Goal: Information Seeking & Learning: Learn about a topic

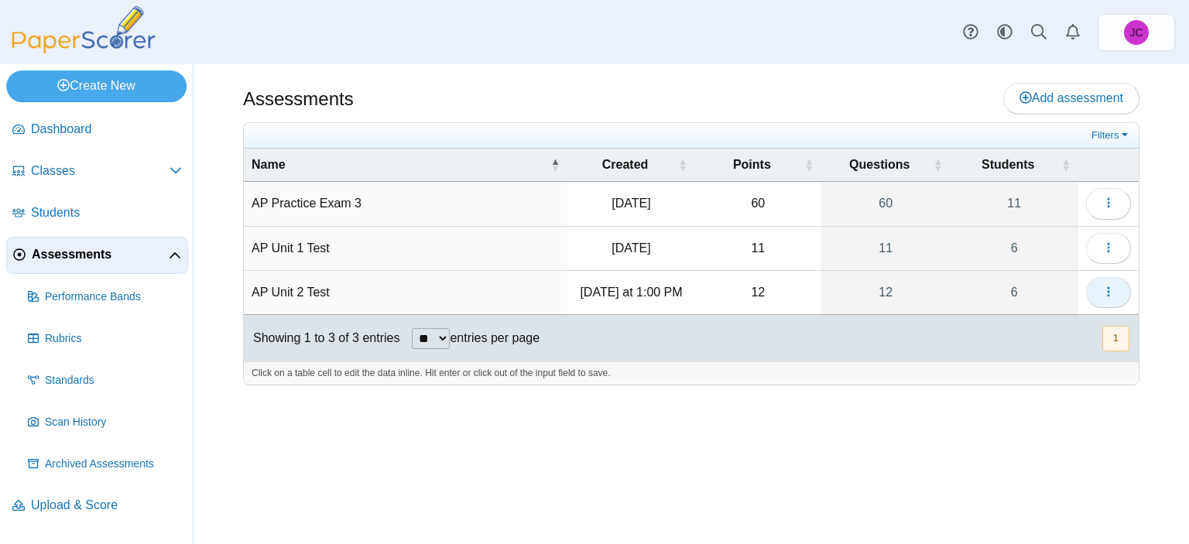
click at [1094, 289] on button "button" at bounding box center [1108, 292] width 45 height 31
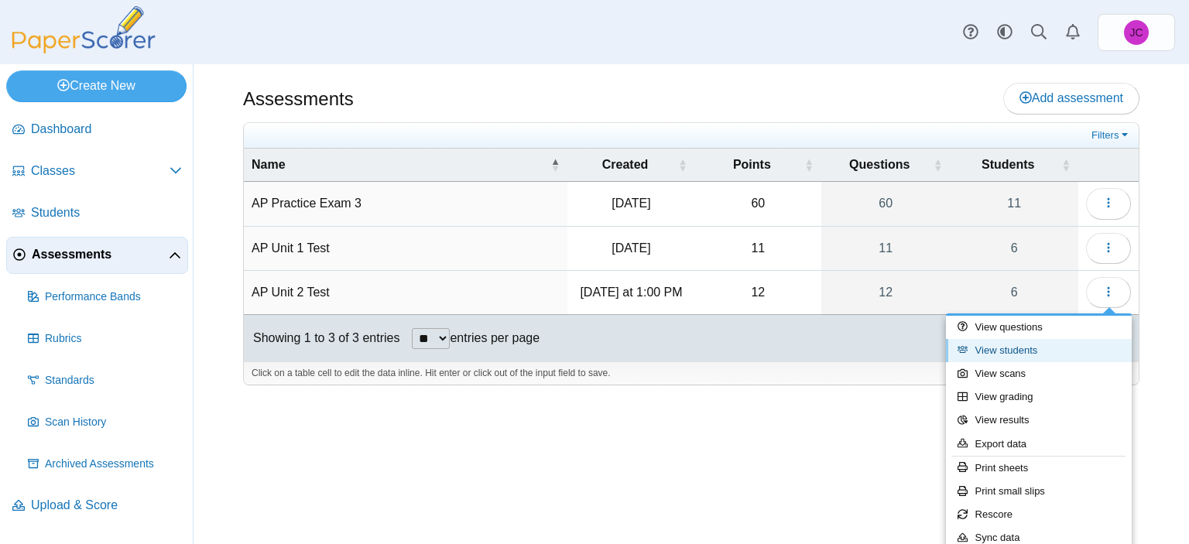
click at [962, 354] on icon at bounding box center [962, 349] width 10 height 10
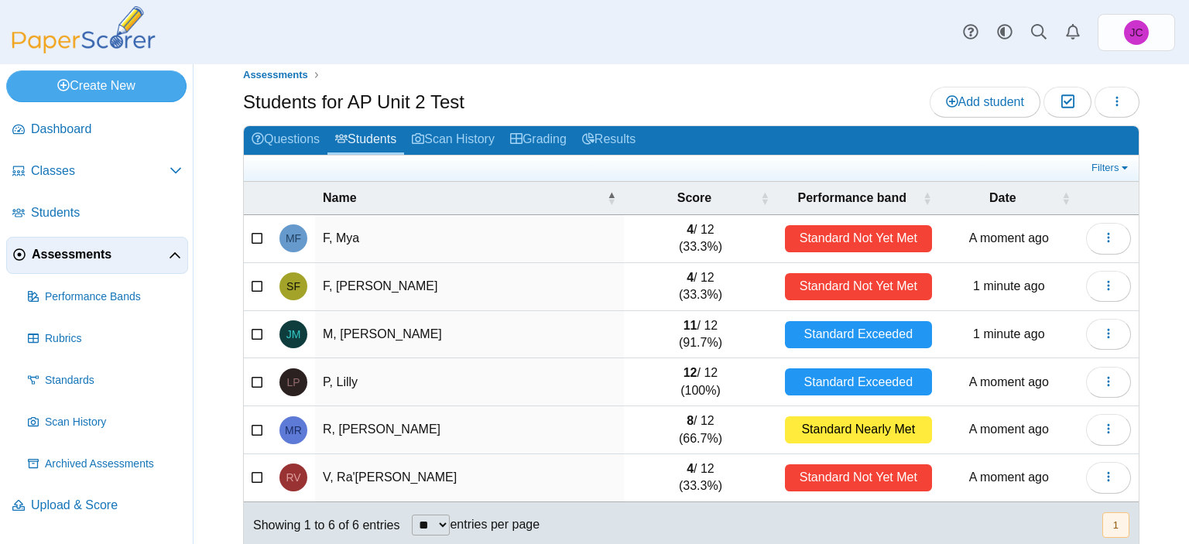
scroll to position [32, 0]
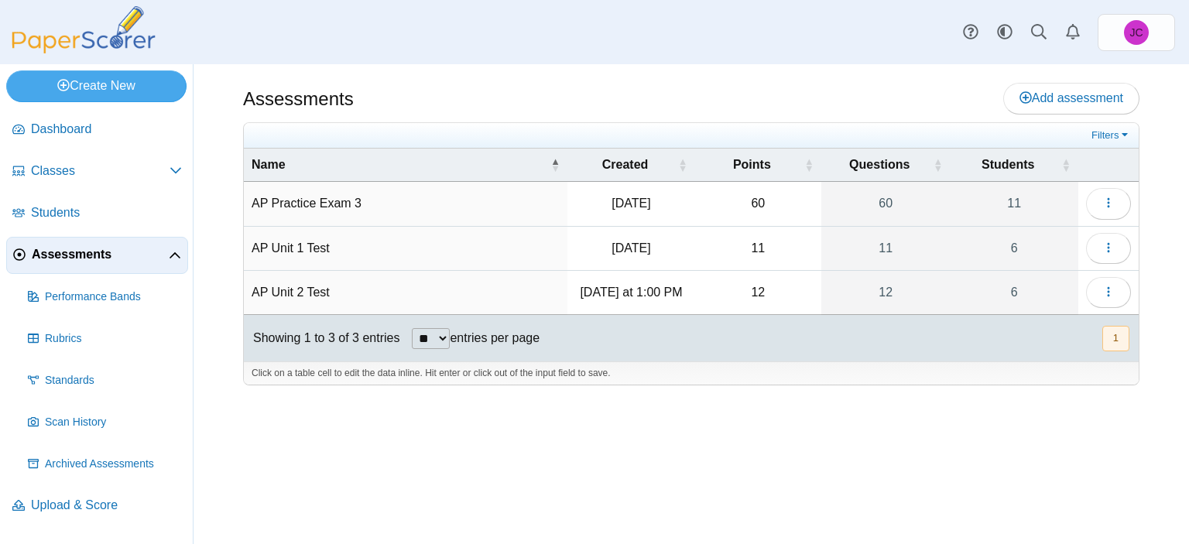
click at [287, 293] on td "AP Unit 2 Test" at bounding box center [406, 293] width 324 height 44
click at [1106, 293] on icon "button" at bounding box center [1108, 292] width 12 height 12
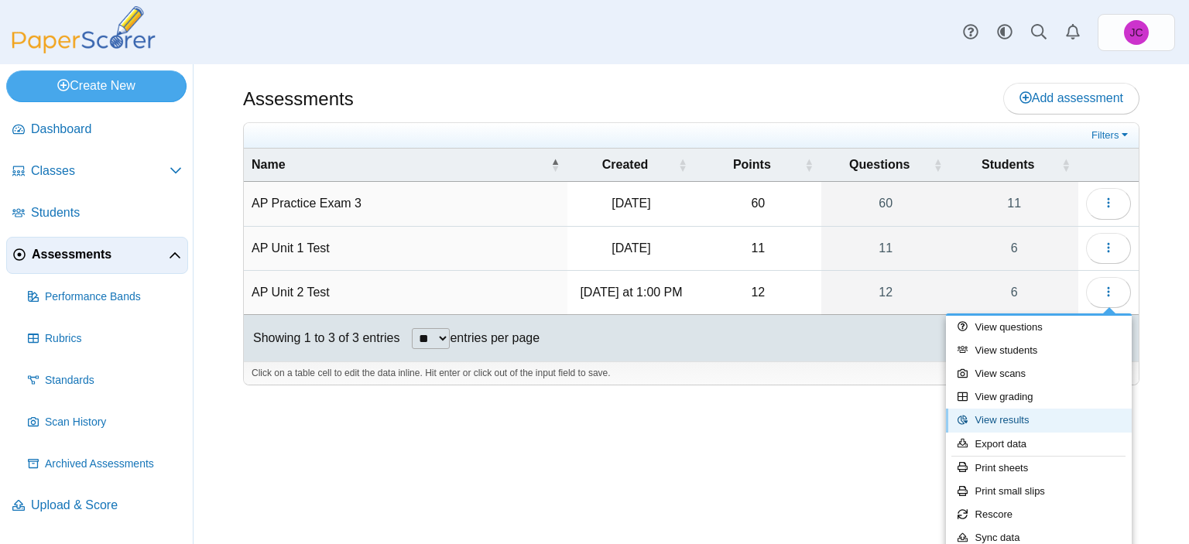
click at [988, 420] on link "View results" at bounding box center [1039, 420] width 186 height 23
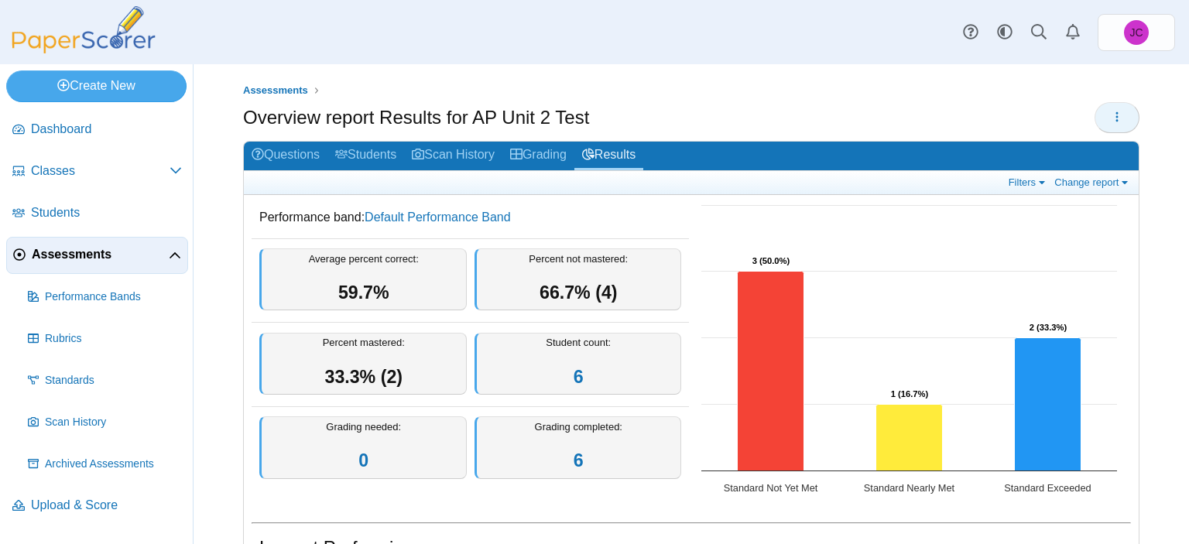
click at [1111, 119] on button "button" at bounding box center [1116, 117] width 45 height 31
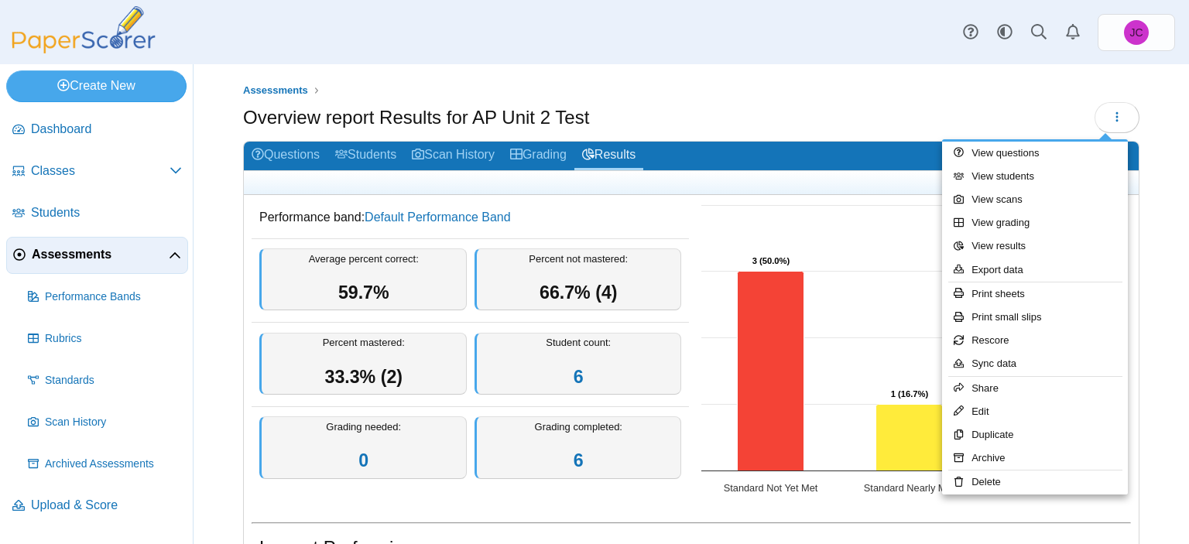
click at [1037, 132] on div "Overview report Results for AP Unit 2 Test" at bounding box center [691, 119] width 896 height 35
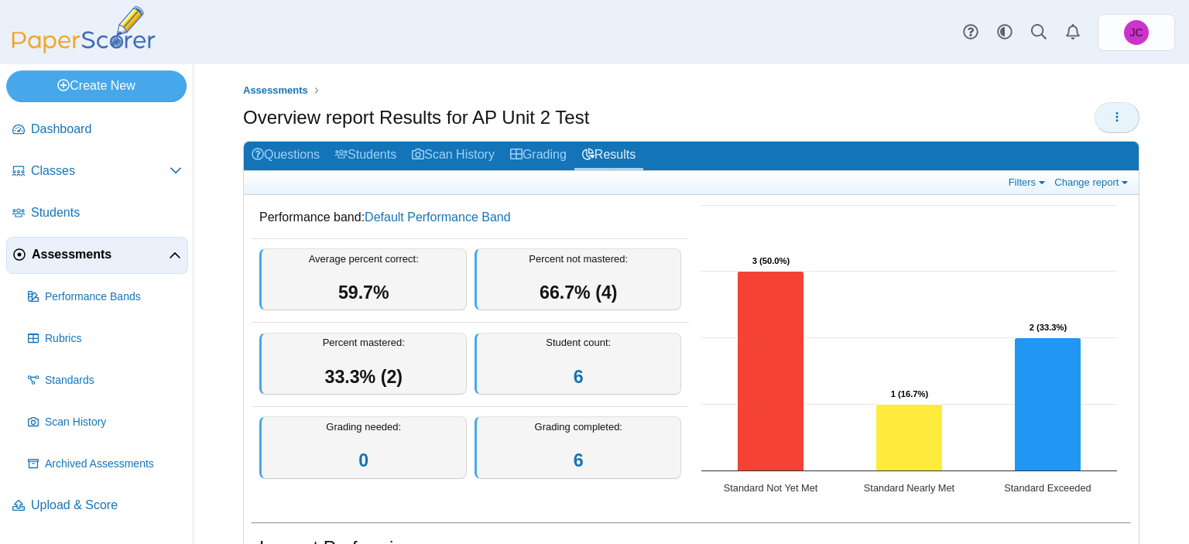
click at [1124, 121] on button "button" at bounding box center [1116, 117] width 45 height 31
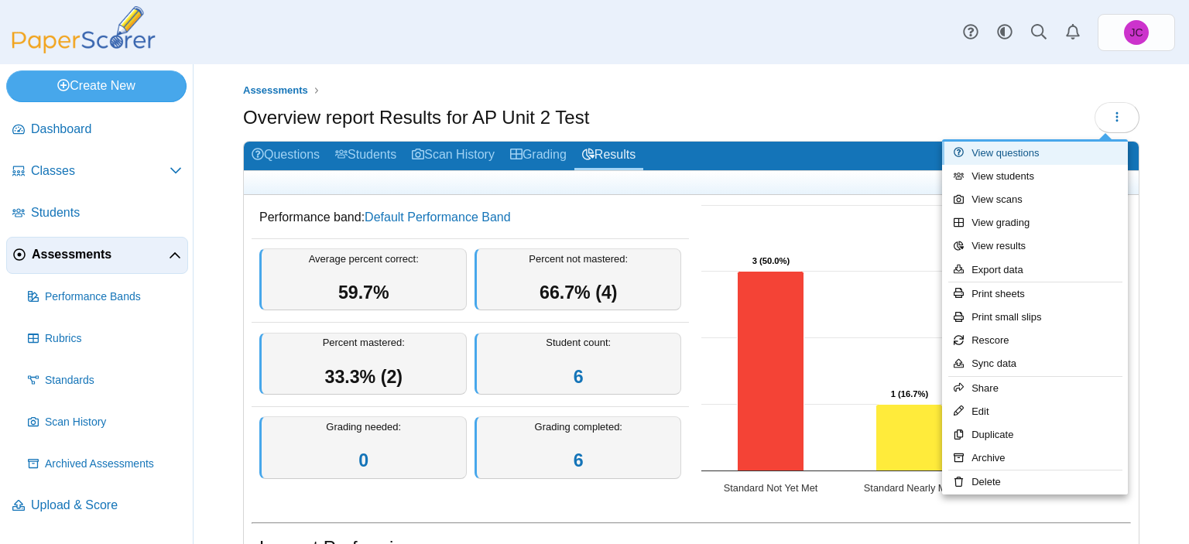
click at [1096, 151] on link "View questions" at bounding box center [1035, 153] width 186 height 23
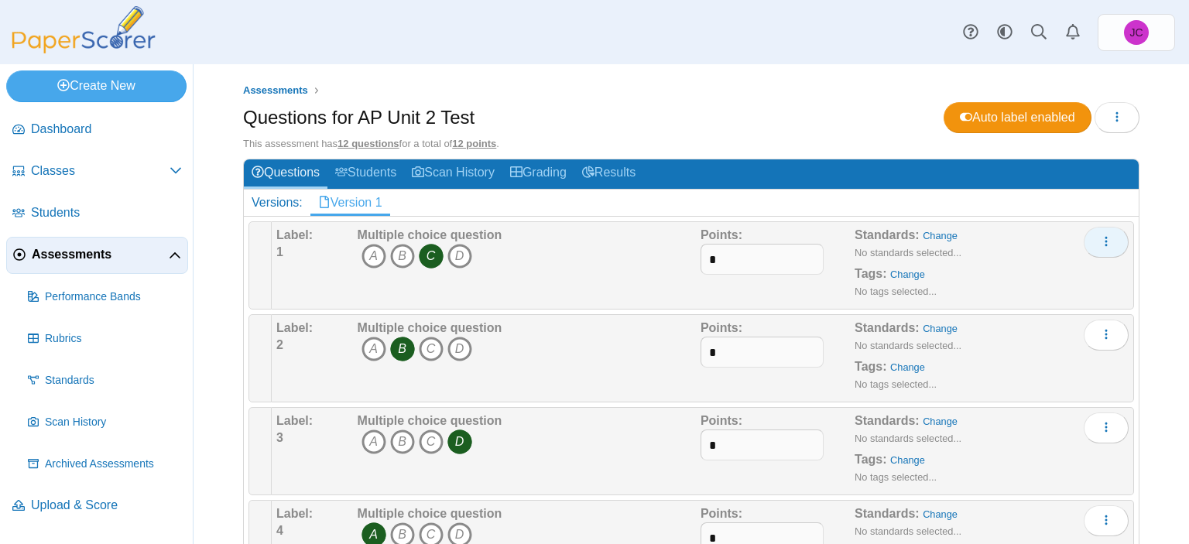
click at [1108, 241] on button "More options" at bounding box center [1106, 242] width 45 height 31
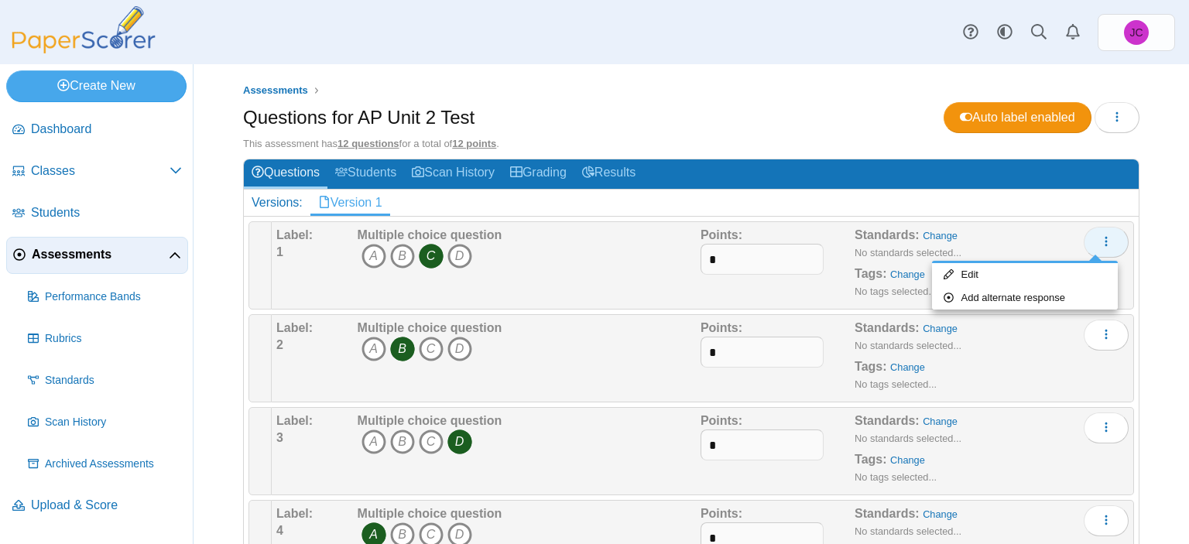
click at [1108, 241] on button "More options" at bounding box center [1106, 242] width 45 height 31
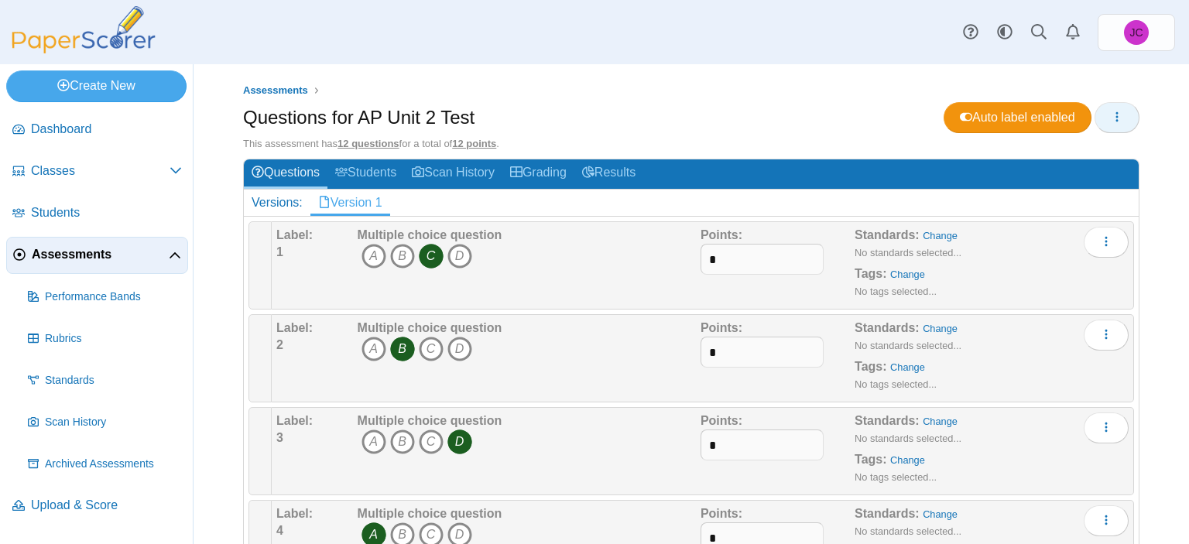
click at [1111, 121] on button "button" at bounding box center [1116, 117] width 45 height 31
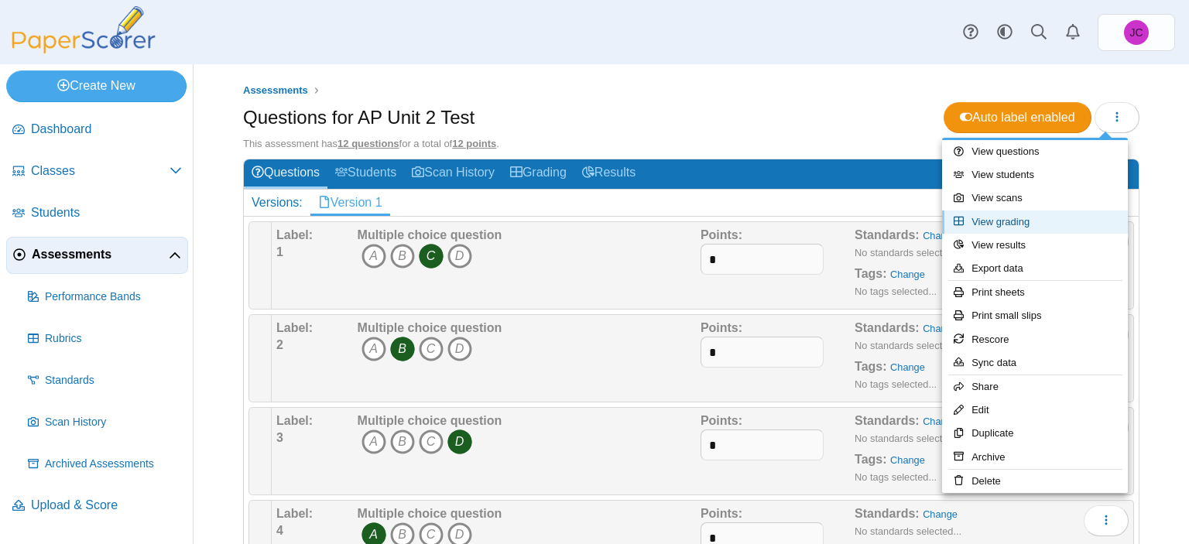
click at [1034, 216] on link "View grading" at bounding box center [1035, 222] width 186 height 23
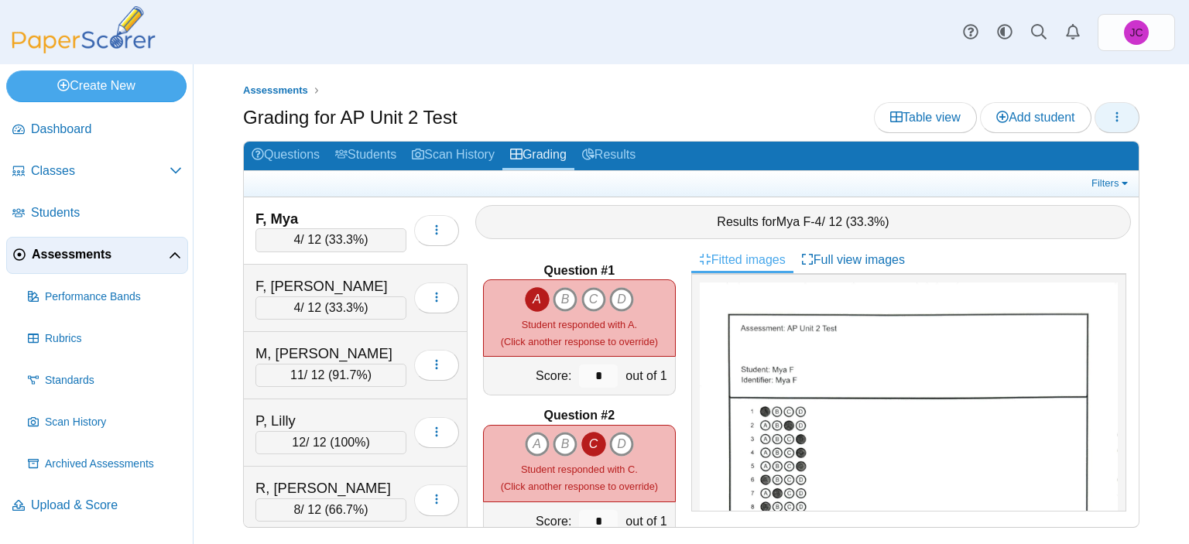
click at [1108, 115] on button "button" at bounding box center [1116, 117] width 45 height 31
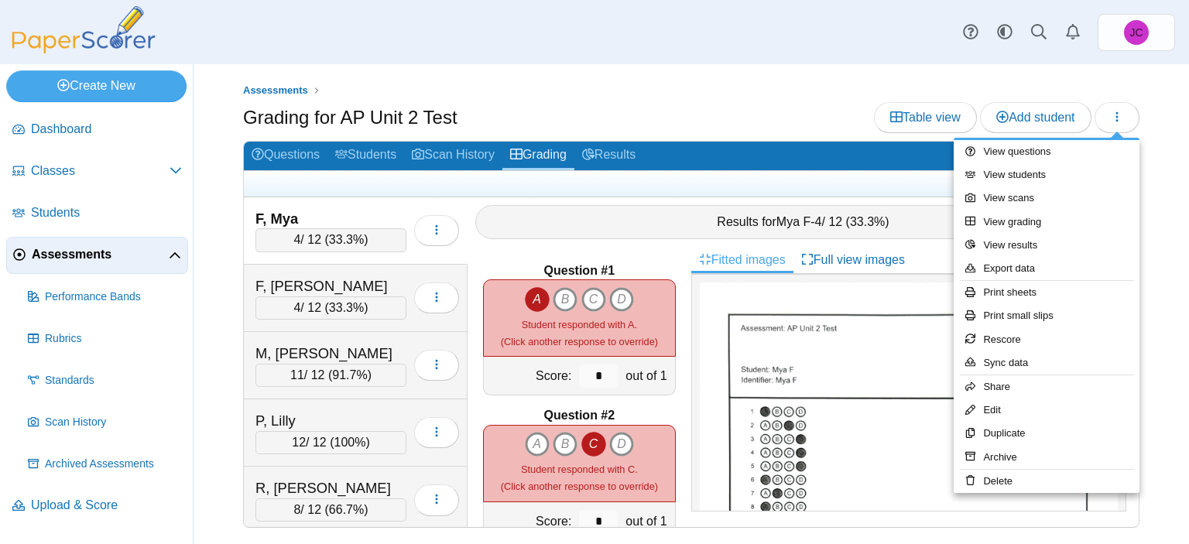
click at [666, 124] on div "Grading for AP Unit 2 Test Table view Add student" at bounding box center [691, 119] width 896 height 35
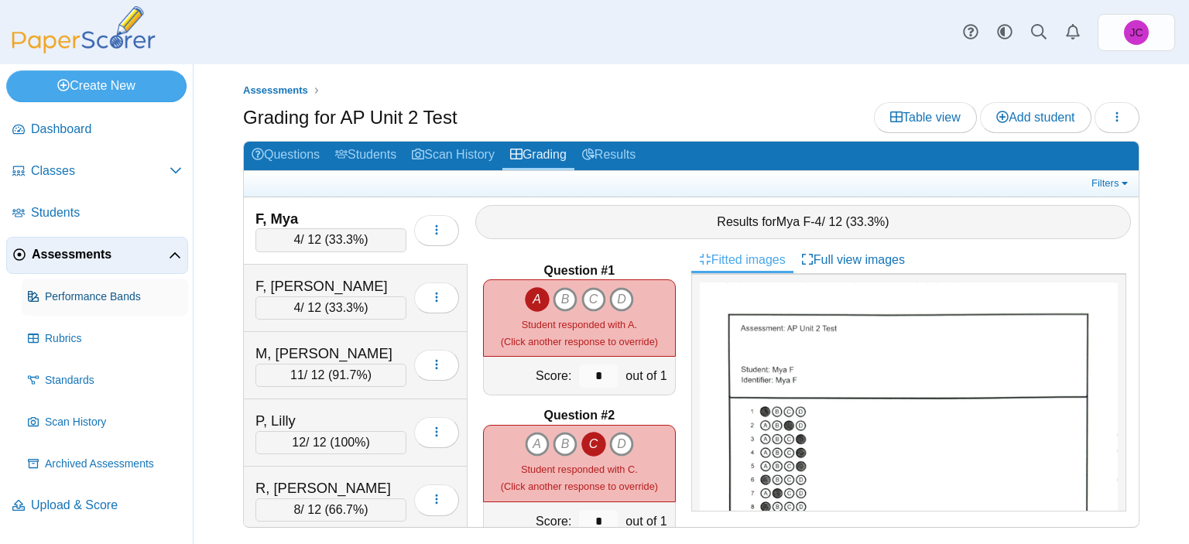
click at [107, 290] on span "Performance Bands" at bounding box center [113, 296] width 137 height 15
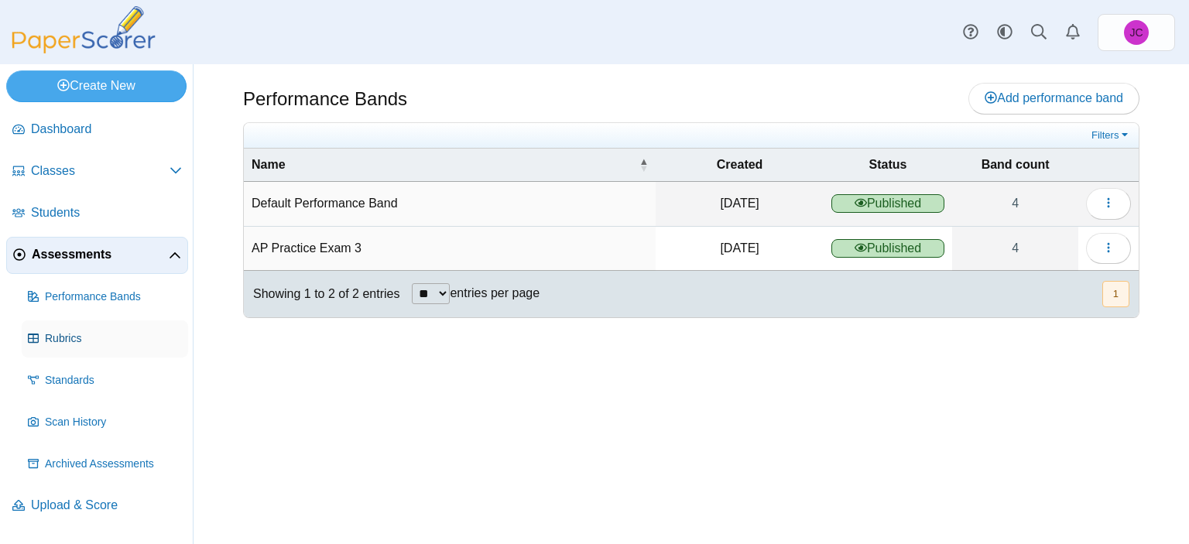
click at [53, 327] on link "Rubrics" at bounding box center [105, 338] width 166 height 37
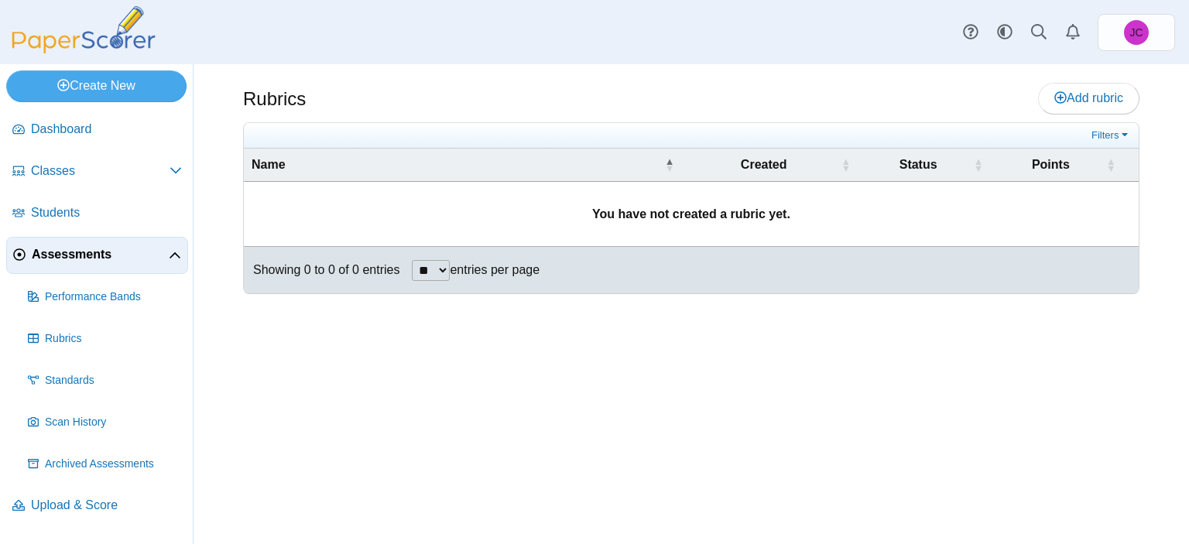
click at [62, 108] on ul "Dashboard Classes" at bounding box center [96, 320] width 193 height 430
click at [63, 127] on span "Dashboard" at bounding box center [106, 129] width 151 height 17
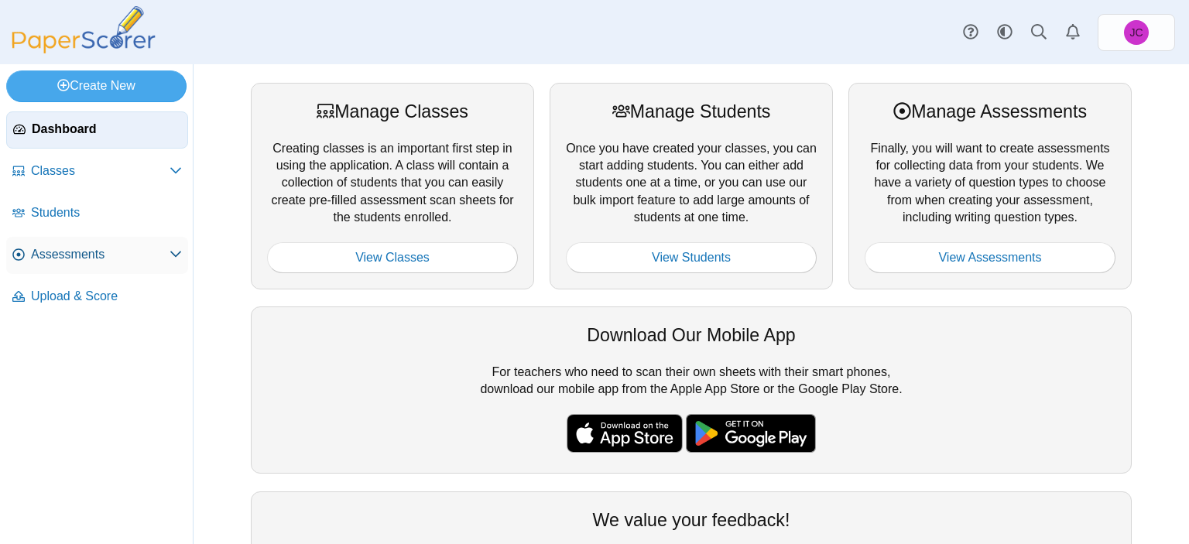
click at [83, 258] on span "Assessments" at bounding box center [100, 254] width 139 height 17
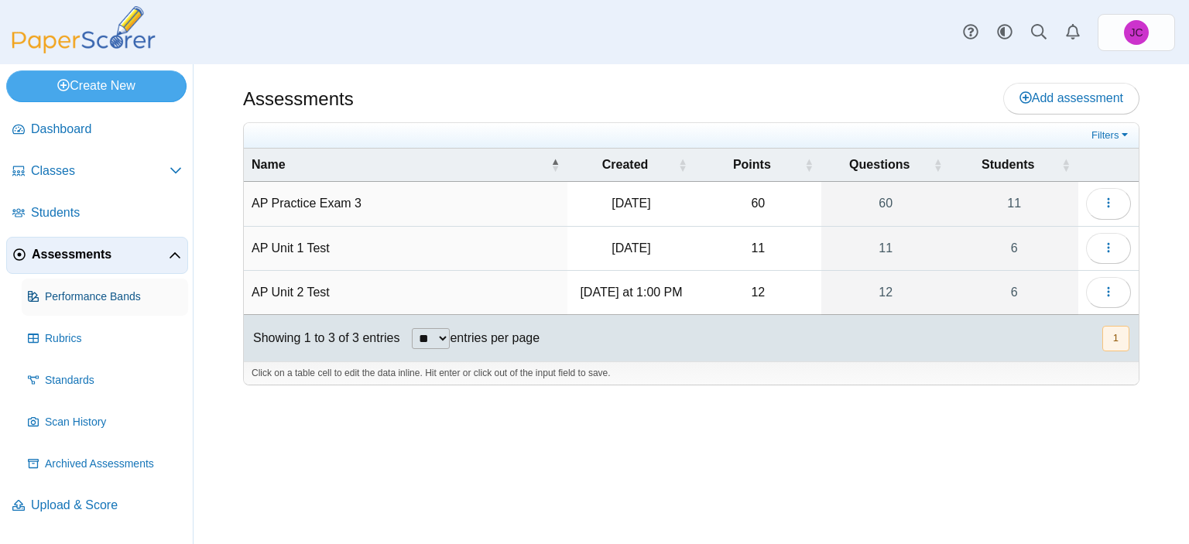
click at [121, 284] on link "Performance Bands" at bounding box center [105, 297] width 166 height 37
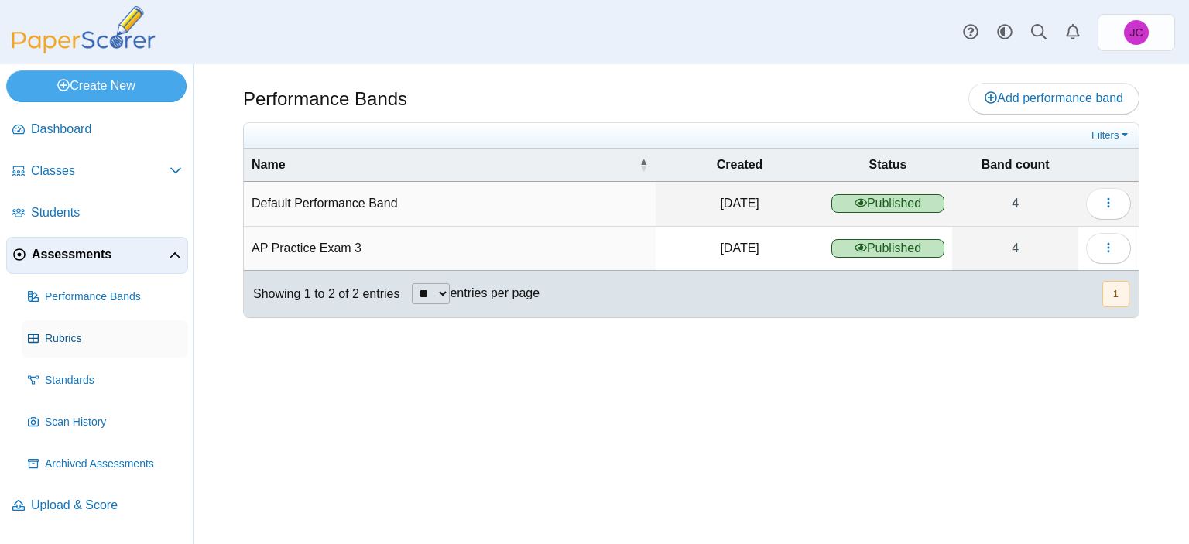
click at [94, 331] on span "Rubrics" at bounding box center [113, 338] width 137 height 15
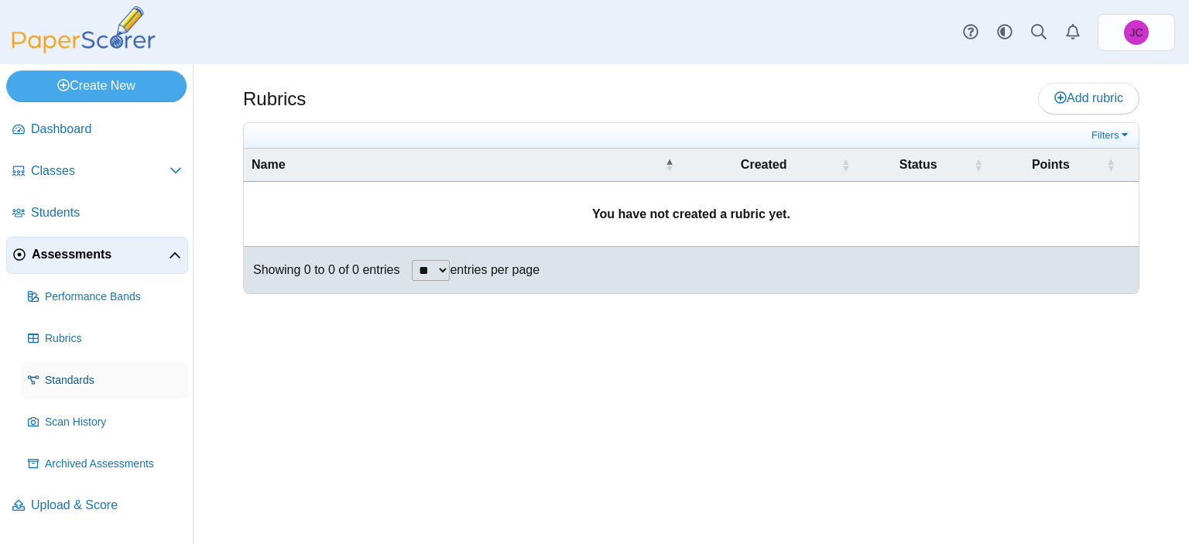
click at [90, 383] on span "Standards" at bounding box center [113, 380] width 137 height 15
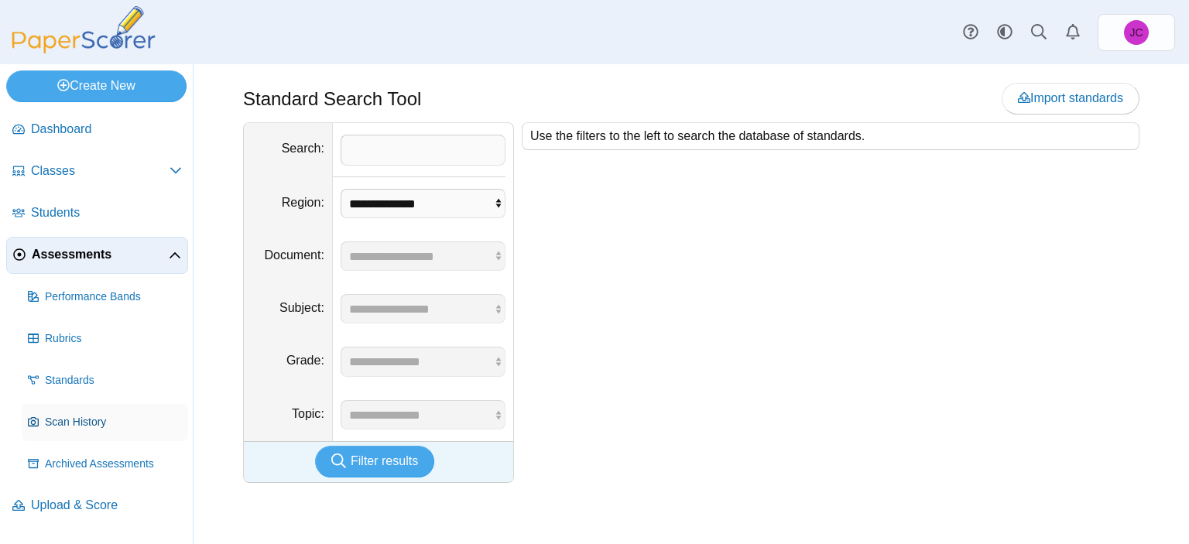
click at [93, 434] on link "Scan History" at bounding box center [105, 422] width 166 height 37
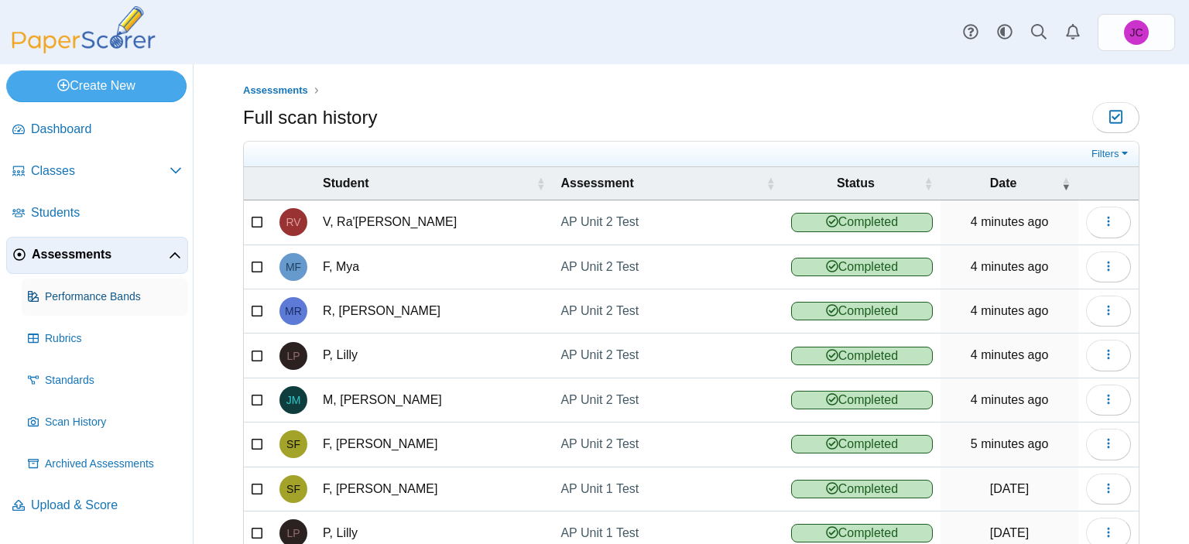
click at [62, 298] on span "Performance Bands" at bounding box center [113, 296] width 137 height 15
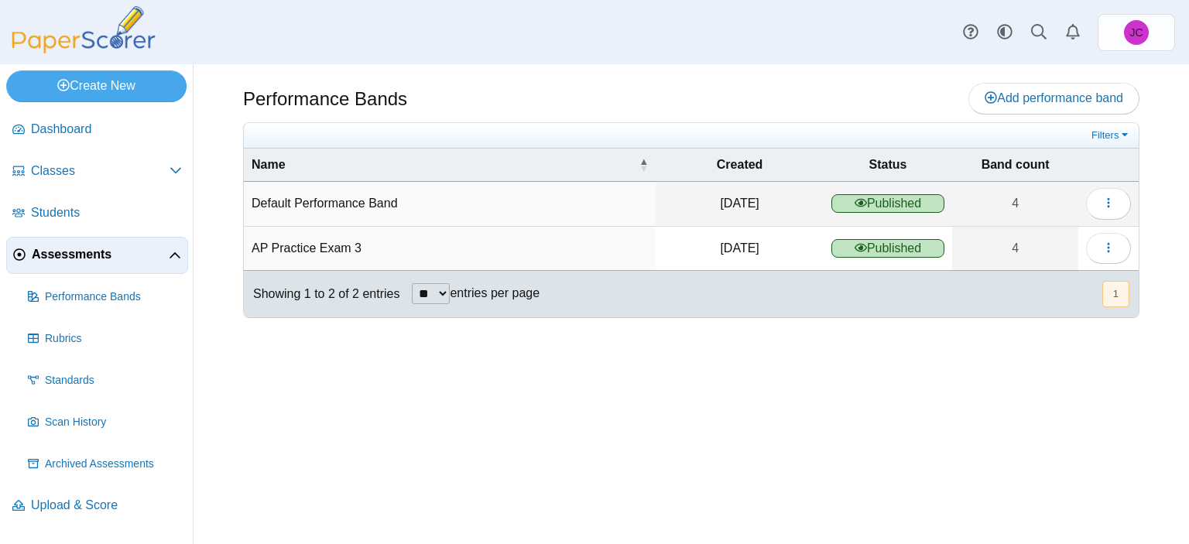
click at [80, 258] on span "Assessments" at bounding box center [100, 254] width 137 height 17
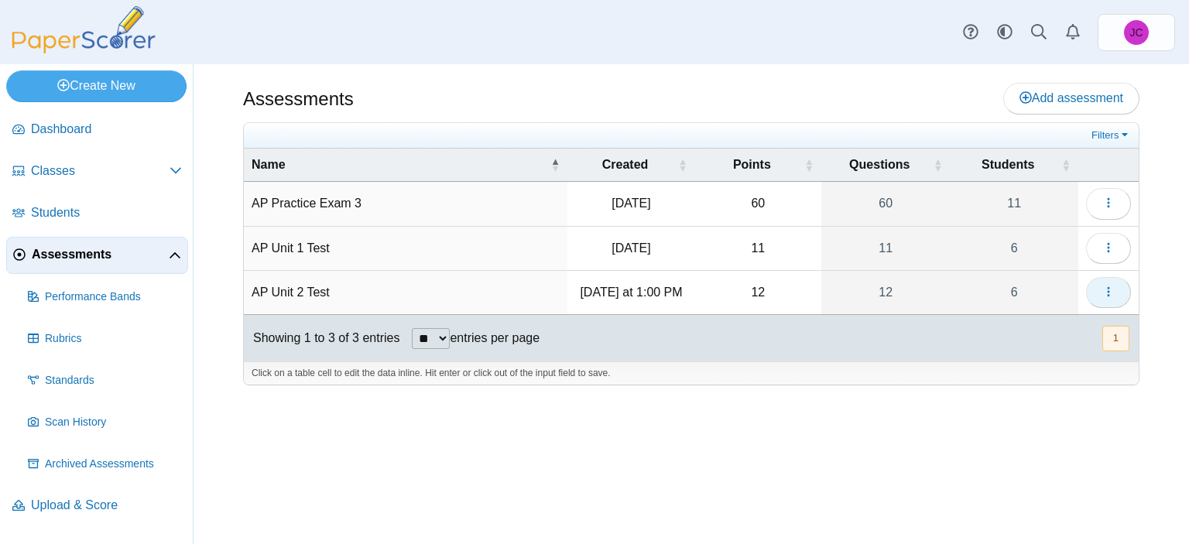
click at [1120, 300] on button "button" at bounding box center [1108, 292] width 45 height 31
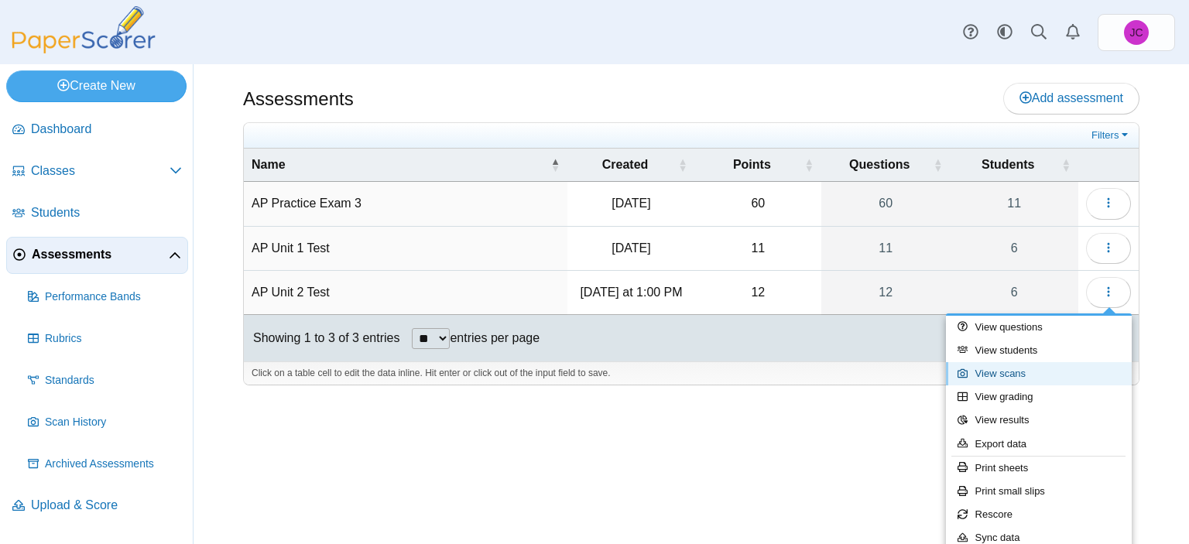
click at [1029, 365] on link "View scans" at bounding box center [1039, 373] width 186 height 23
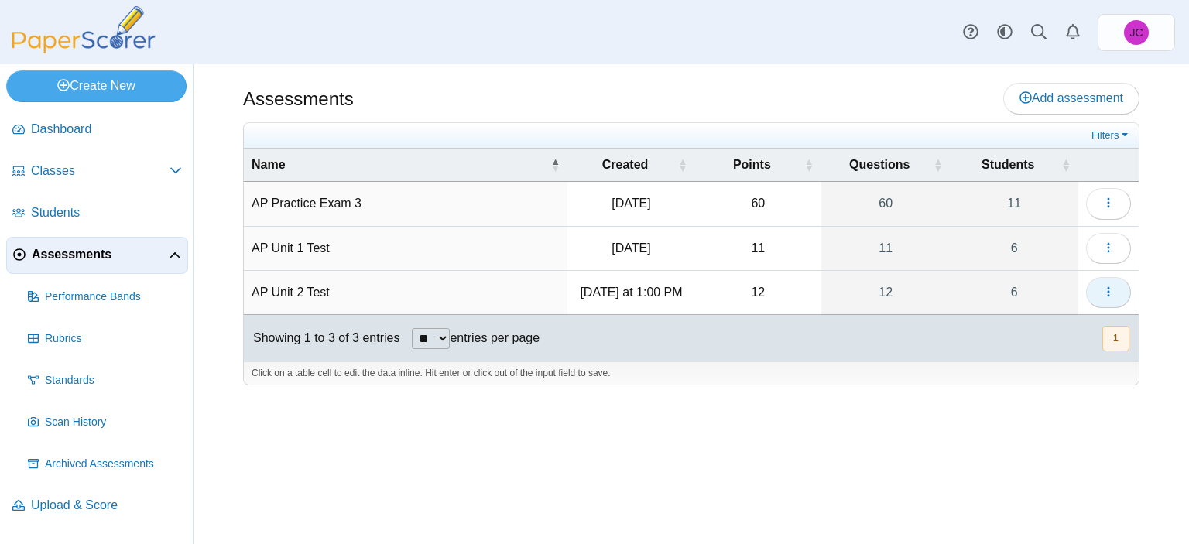
click at [1116, 288] on button "button" at bounding box center [1108, 292] width 45 height 31
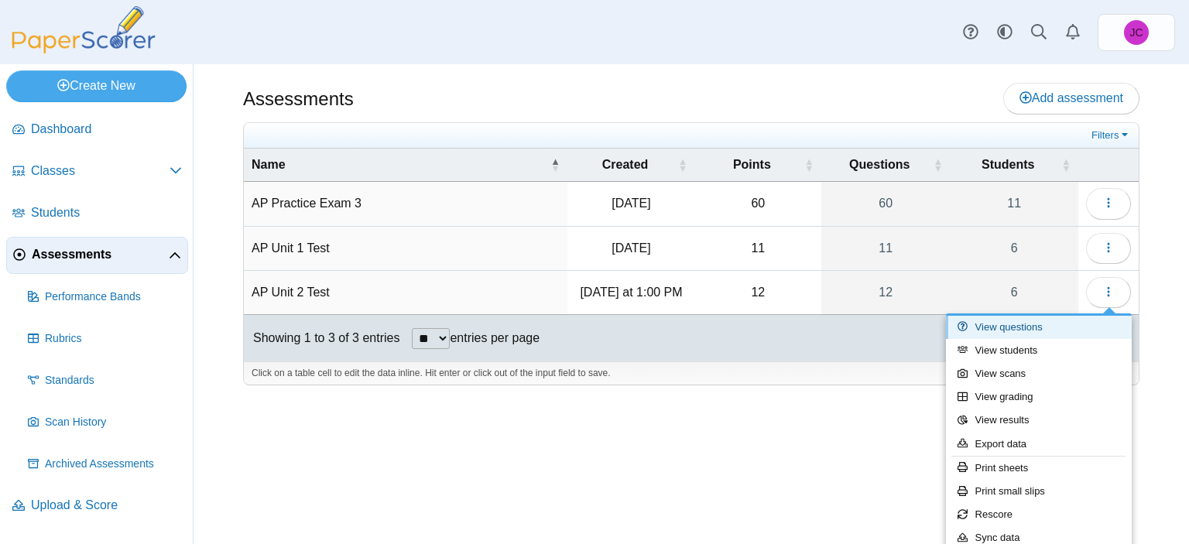
click at [978, 330] on link "View questions" at bounding box center [1039, 327] width 186 height 23
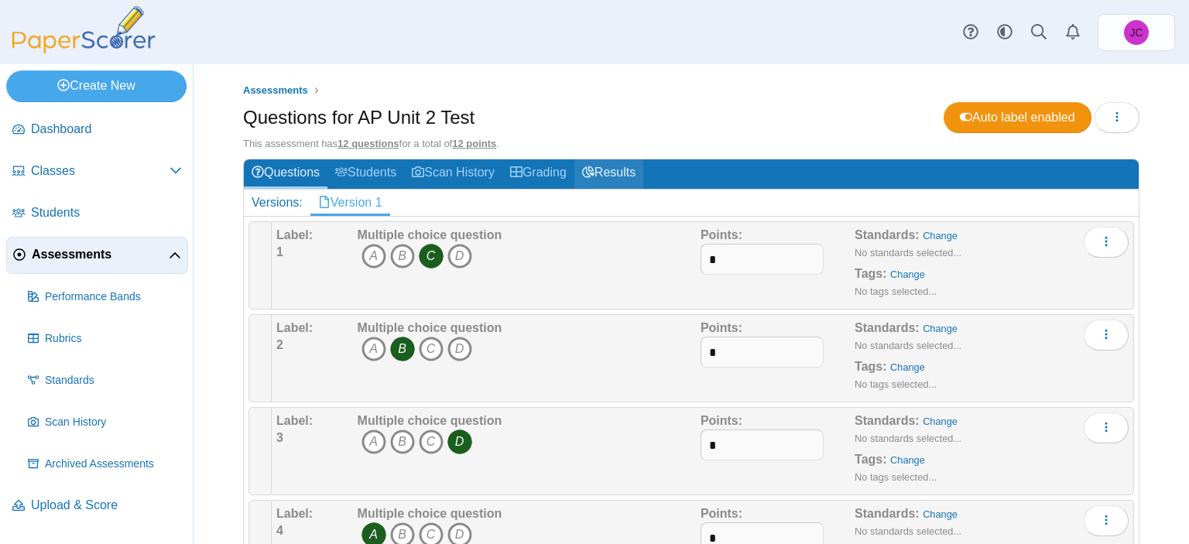
click at [622, 172] on link "Results" at bounding box center [608, 173] width 69 height 29
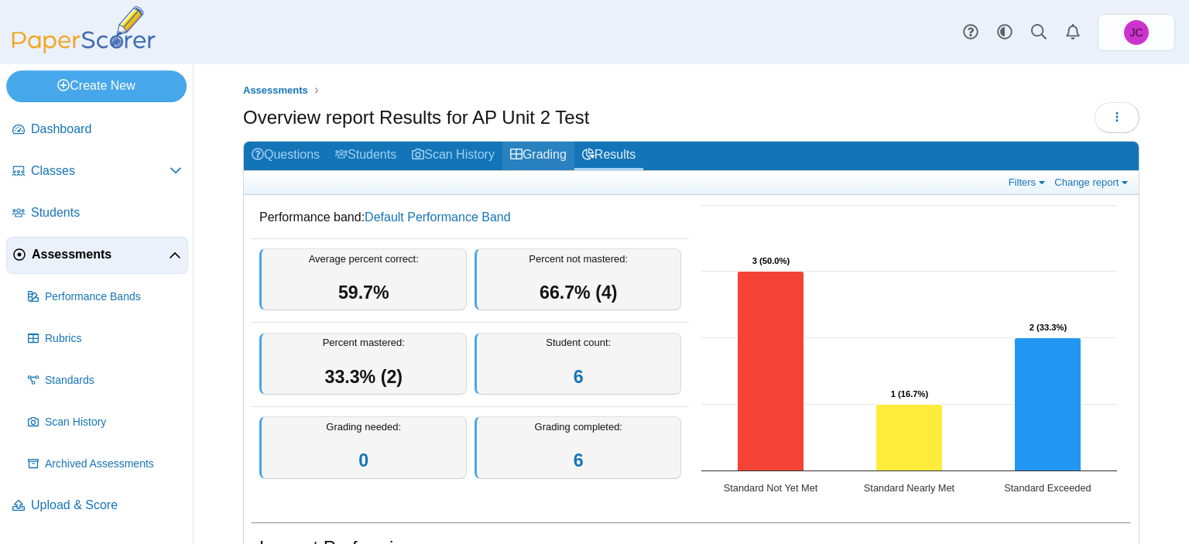
click at [560, 156] on link "Grading" at bounding box center [538, 156] width 72 height 29
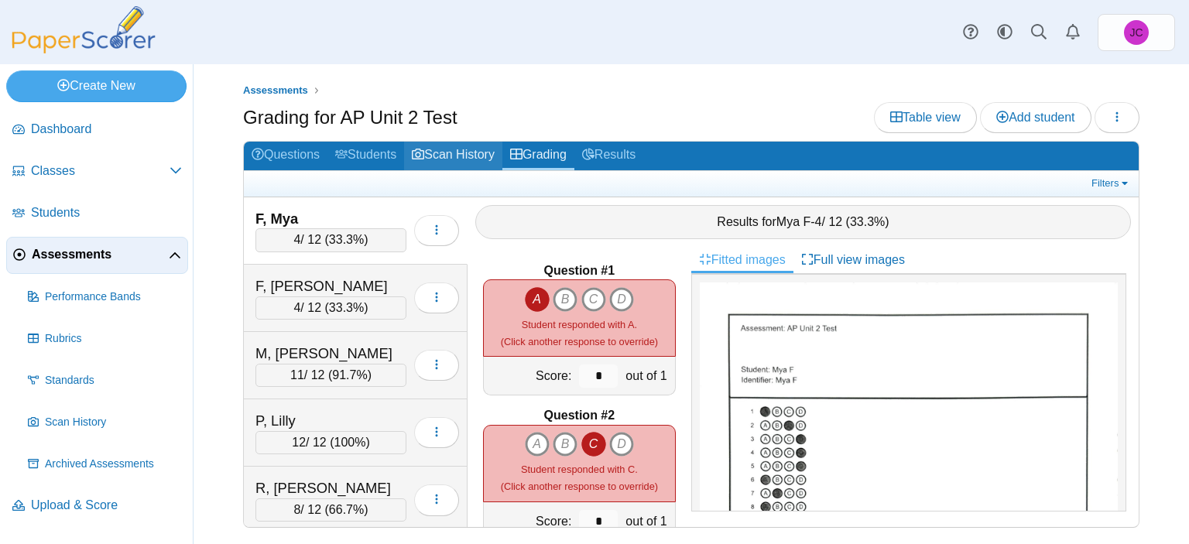
click at [441, 147] on link "Scan History" at bounding box center [453, 156] width 98 height 29
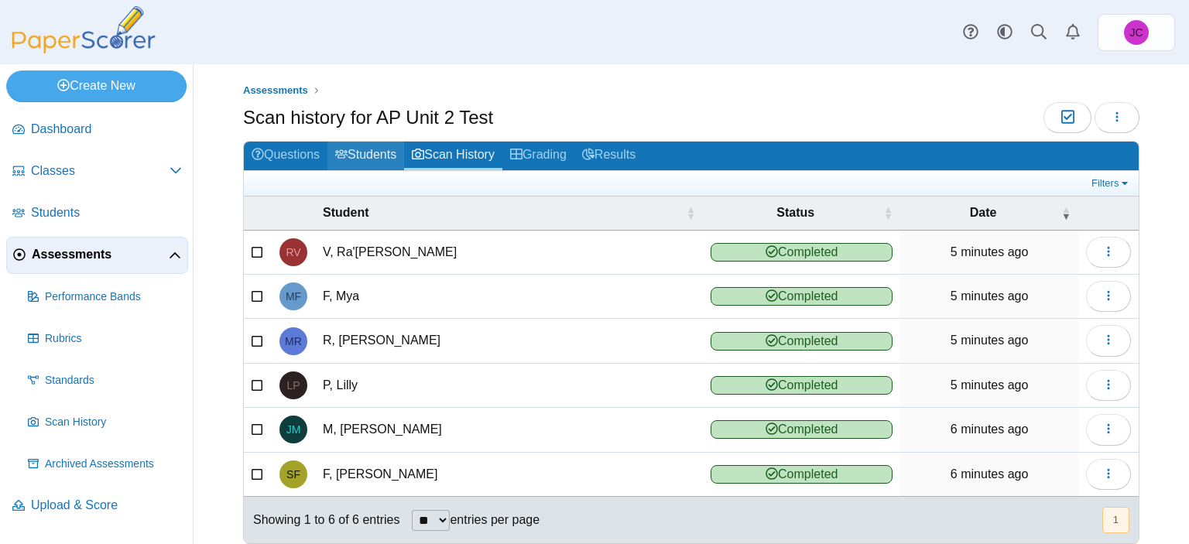
click at [387, 147] on link "Students" at bounding box center [365, 156] width 77 height 29
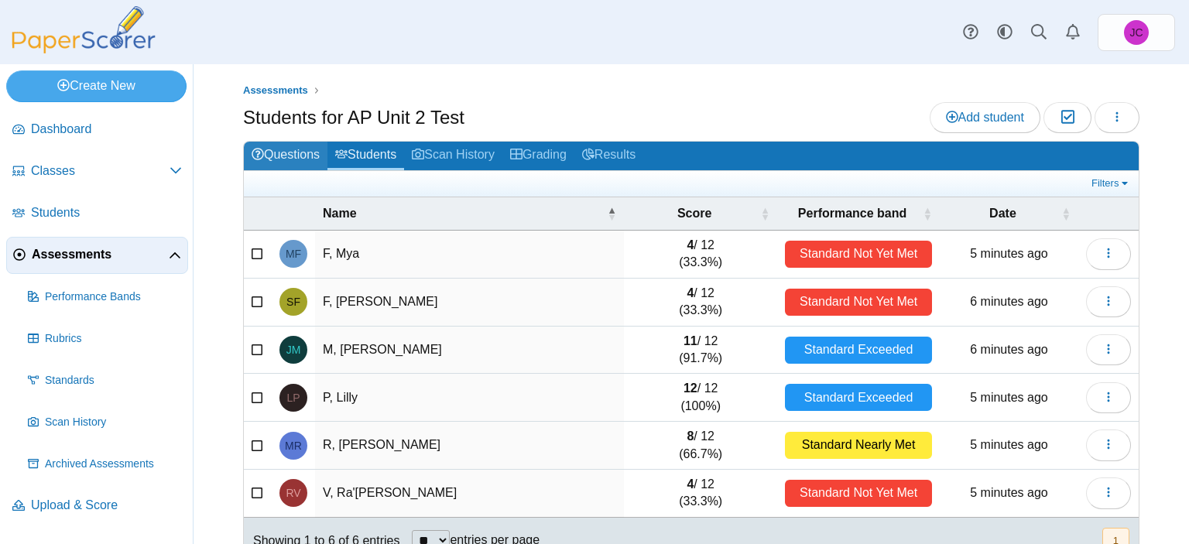
click at [285, 146] on link "Questions" at bounding box center [286, 156] width 84 height 29
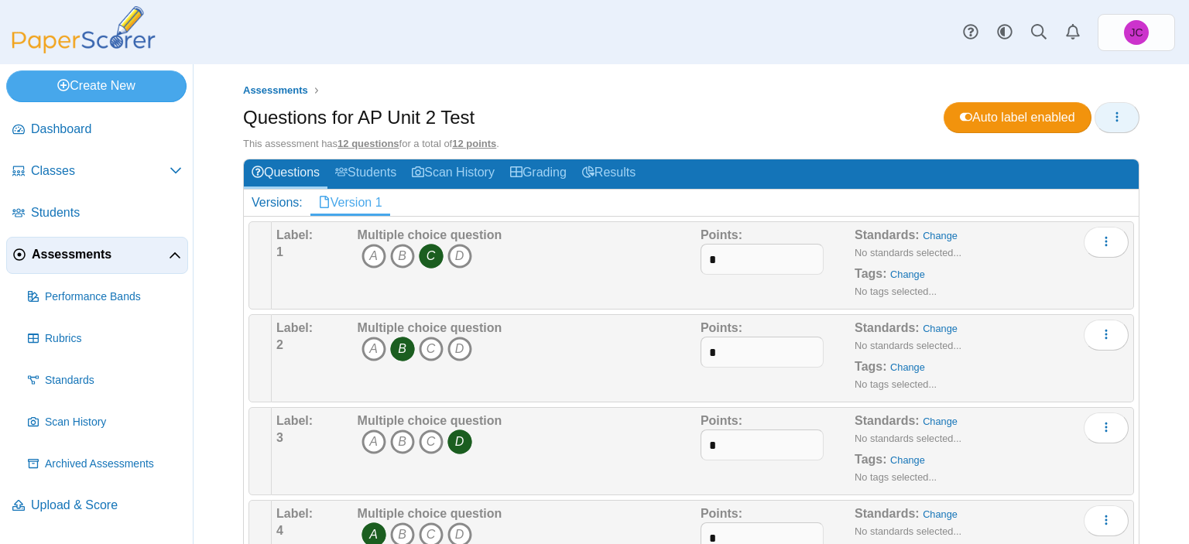
click at [1094, 113] on button "button" at bounding box center [1116, 117] width 45 height 31
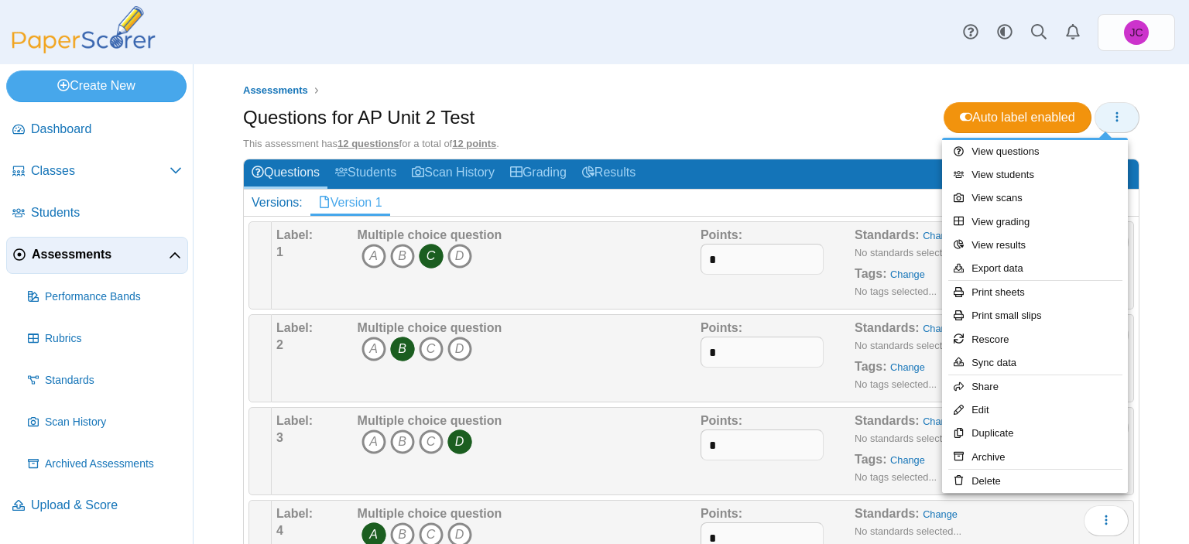
click at [1094, 113] on button "button" at bounding box center [1116, 117] width 45 height 31
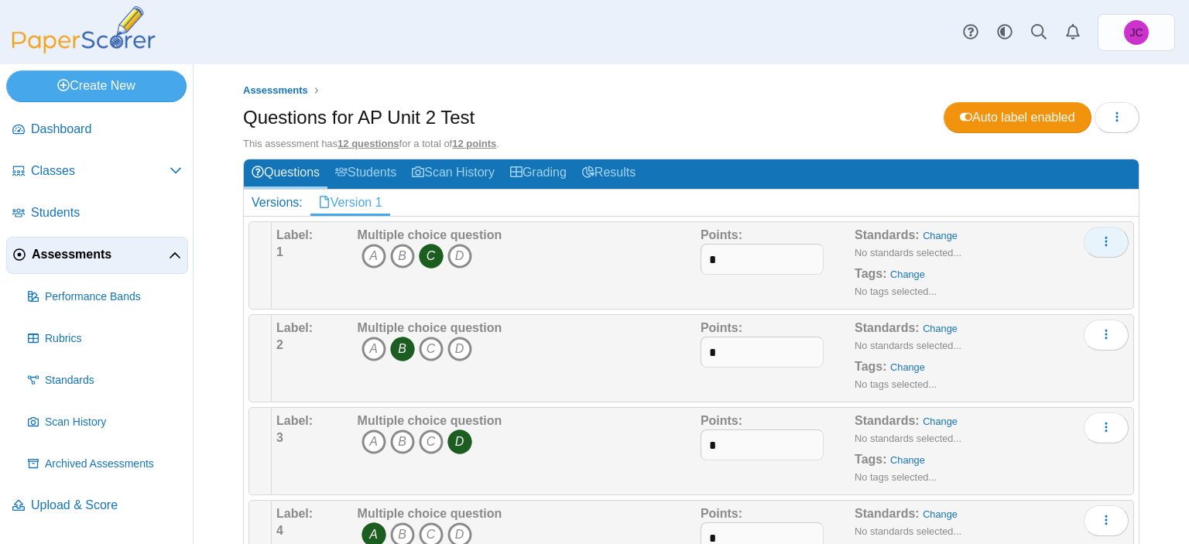
click at [1098, 228] on button "More options" at bounding box center [1106, 242] width 45 height 31
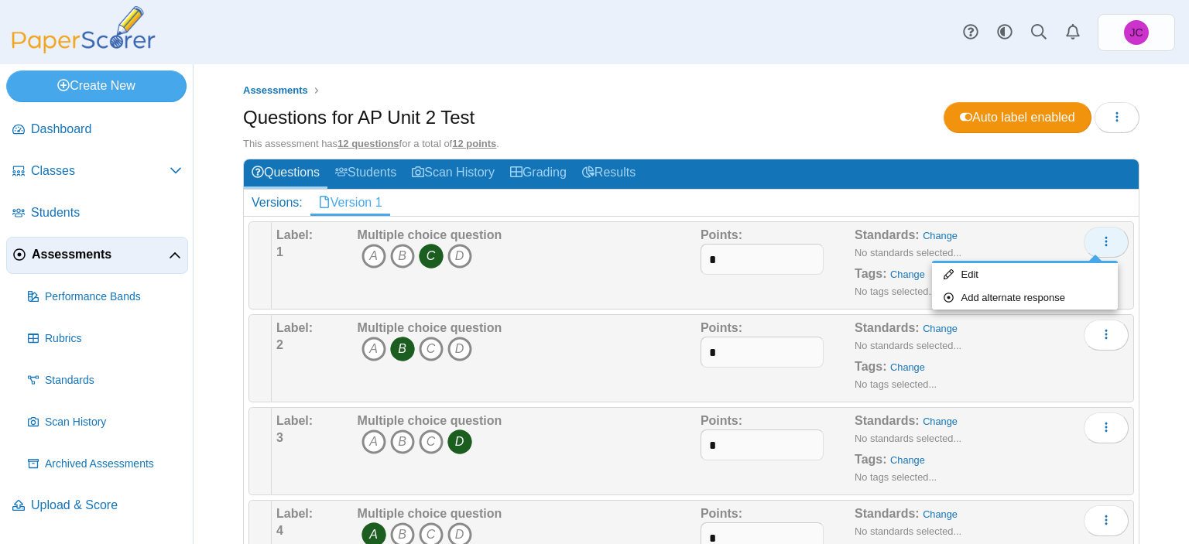
click at [1098, 228] on button "More options" at bounding box center [1106, 242] width 45 height 31
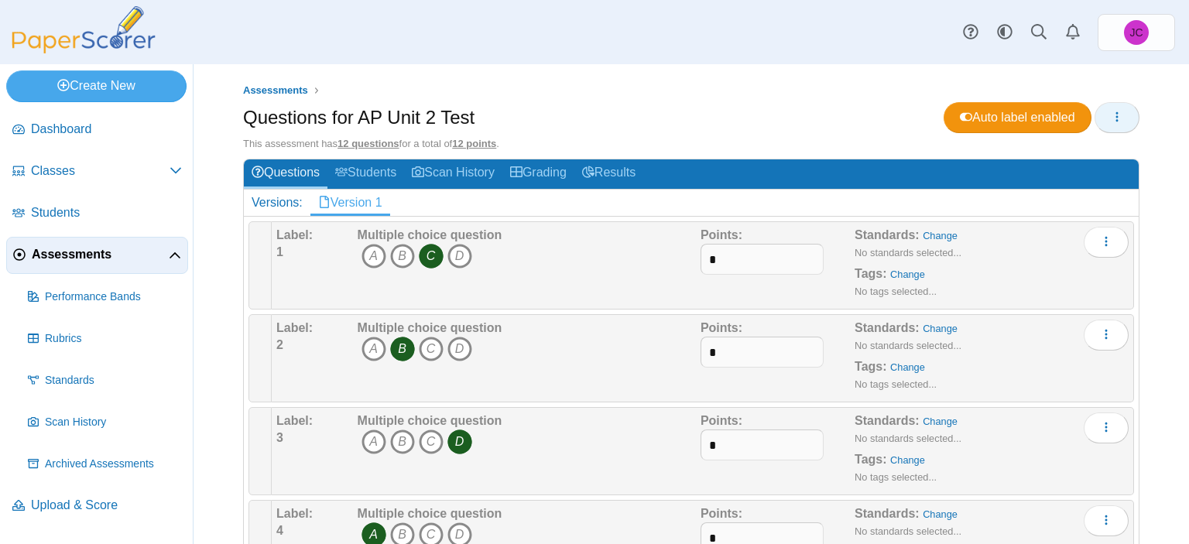
click at [1111, 121] on icon "button" at bounding box center [1117, 117] width 12 height 12
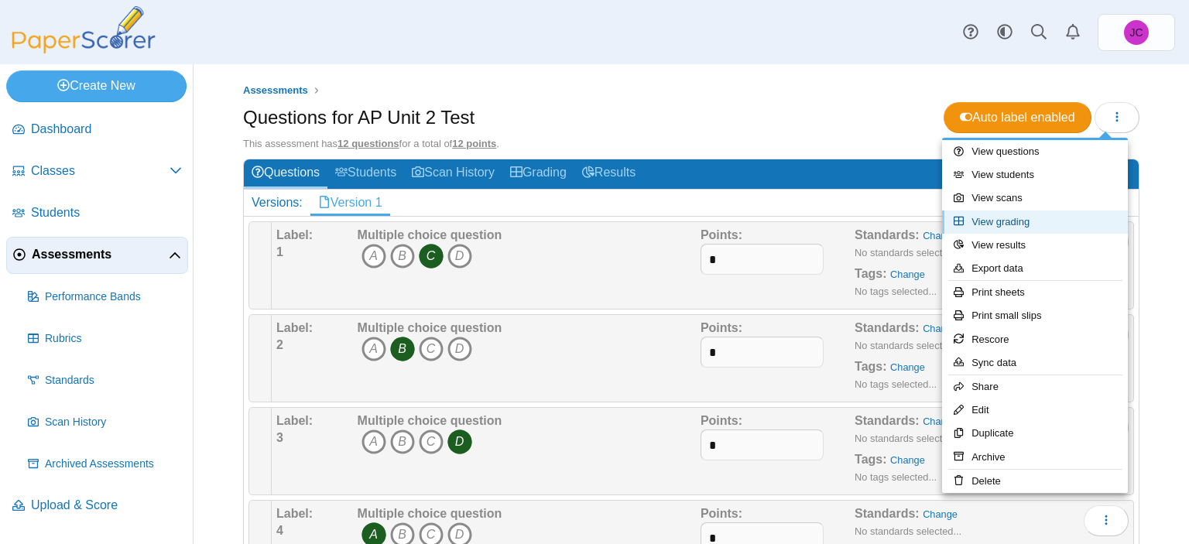
click at [1025, 221] on link "View grading" at bounding box center [1035, 222] width 186 height 23
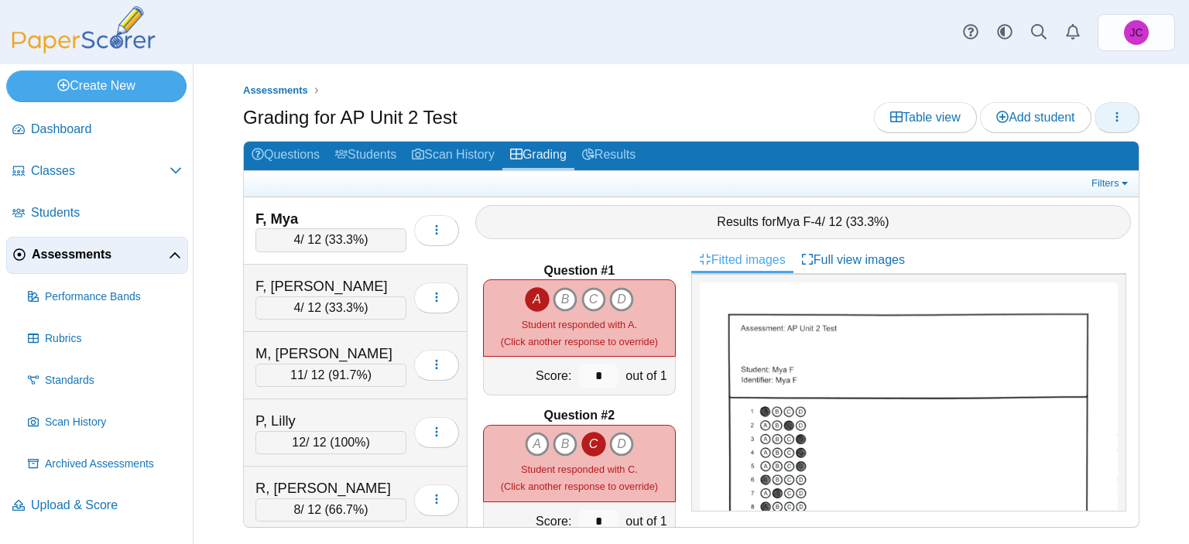
click at [1101, 108] on button "button" at bounding box center [1116, 117] width 45 height 31
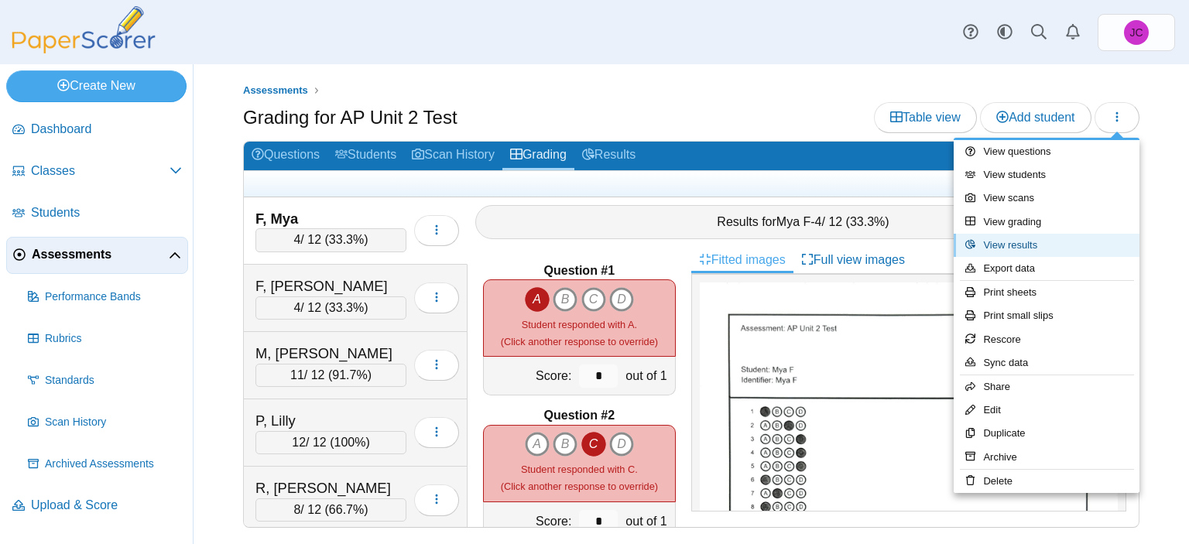
click at [1009, 250] on link "View results" at bounding box center [1046, 245] width 186 height 23
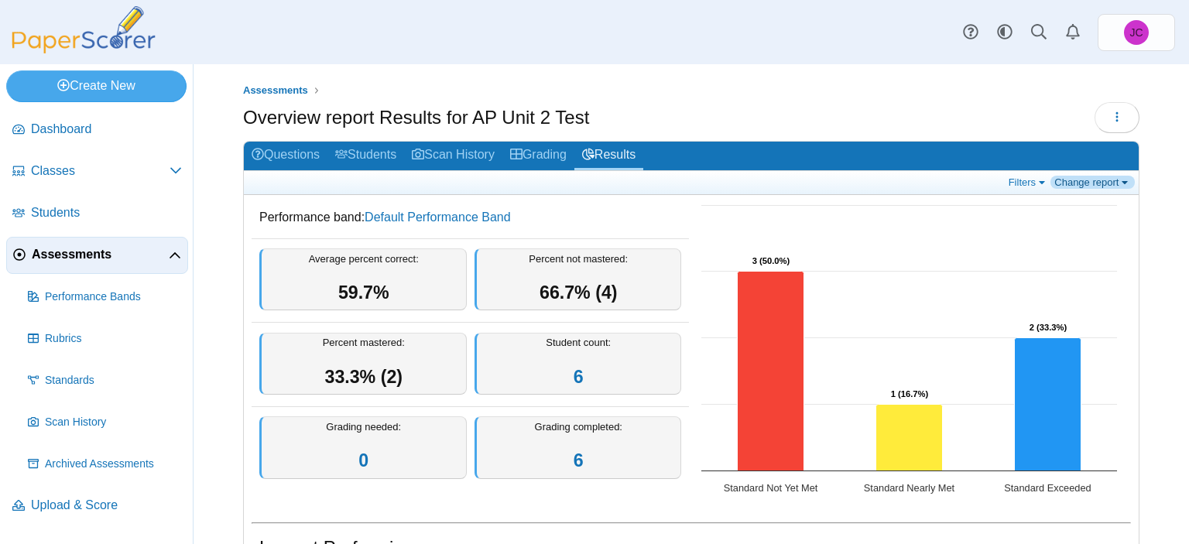
click at [1050, 184] on link "Change report" at bounding box center [1092, 182] width 84 height 13
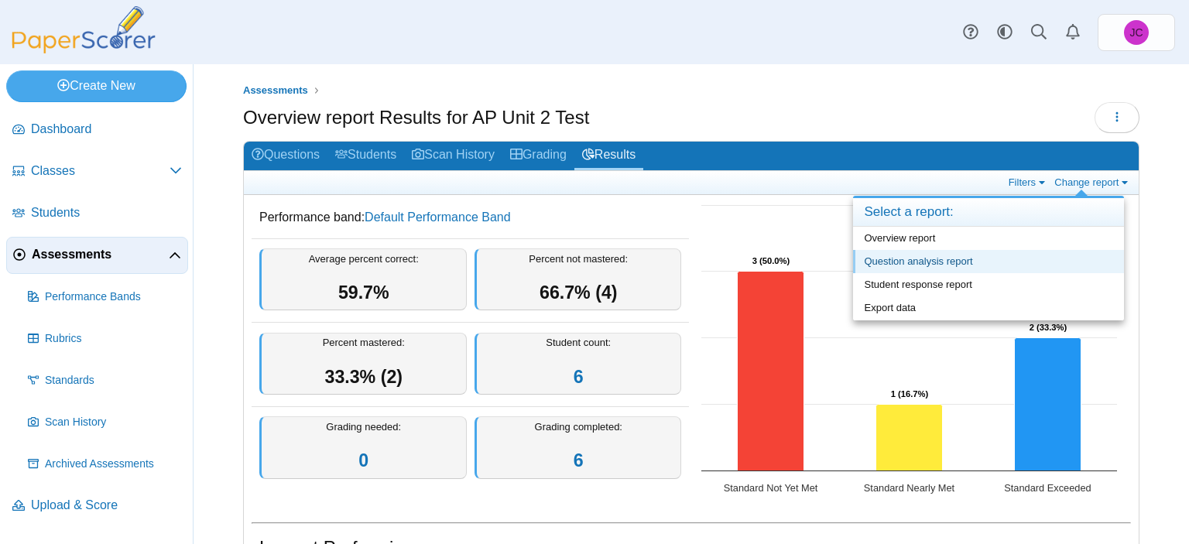
click at [952, 263] on link "Question analysis report" at bounding box center [988, 261] width 271 height 23
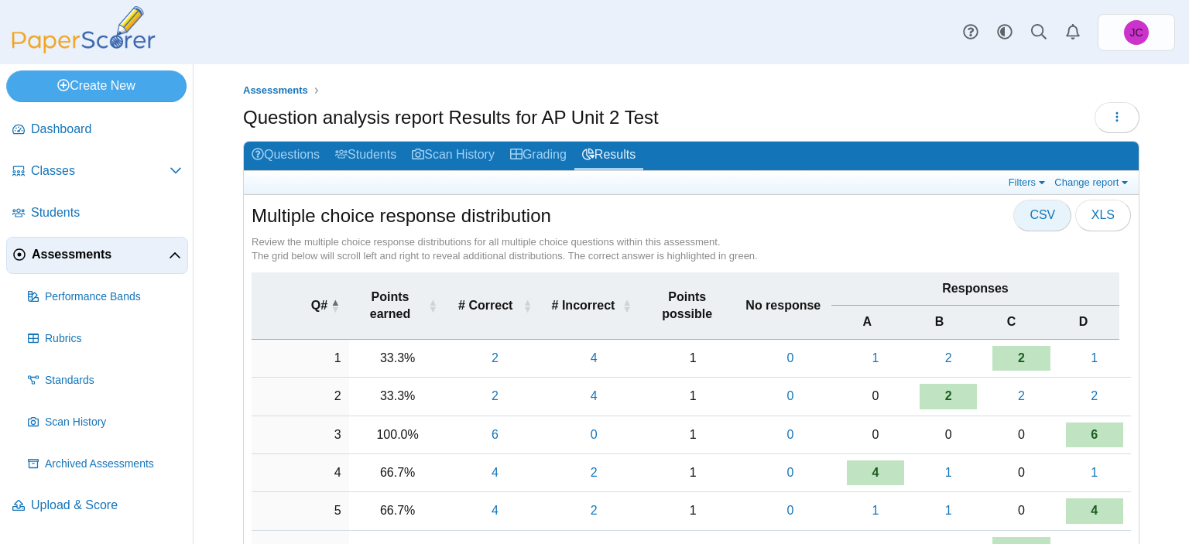
click at [1017, 207] on button "CSV" at bounding box center [1042, 215] width 58 height 31
click at [1030, 182] on link "Filters" at bounding box center [1028, 182] width 47 height 13
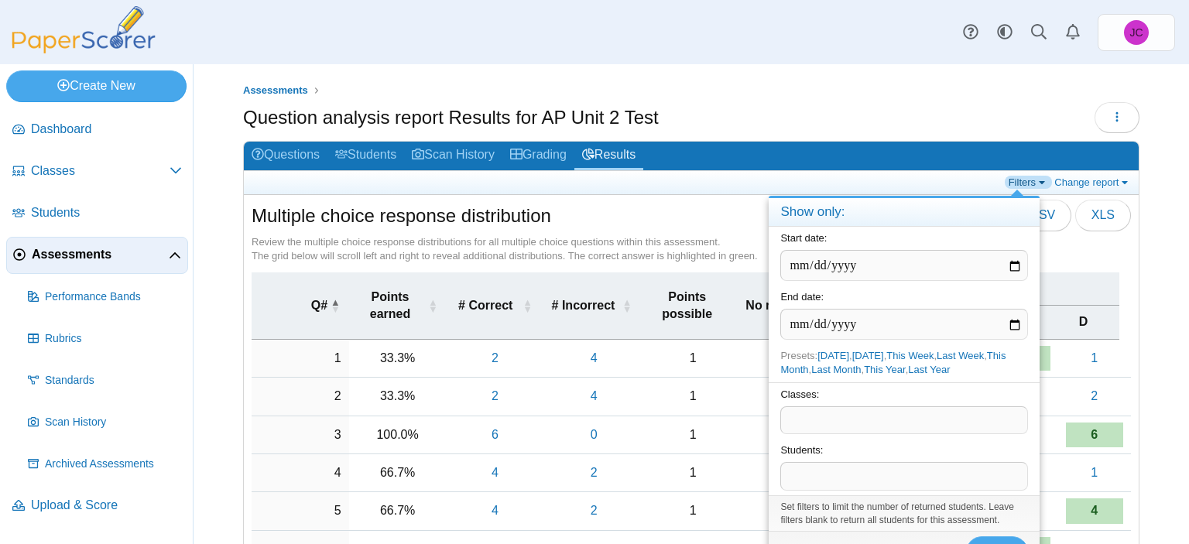
click at [1030, 182] on link "Filters" at bounding box center [1028, 182] width 47 height 13
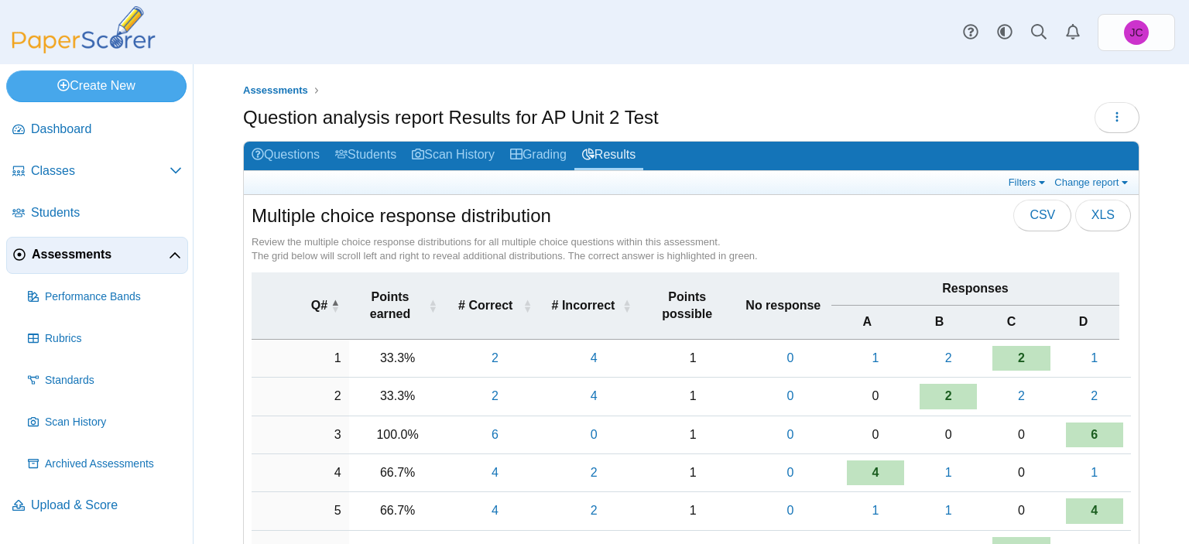
click at [1076, 172] on div "Filters Change report Select a report: Overview report Question analysis report…" at bounding box center [691, 183] width 895 height 24
click at [1077, 176] on link "Change report" at bounding box center [1092, 182] width 84 height 13
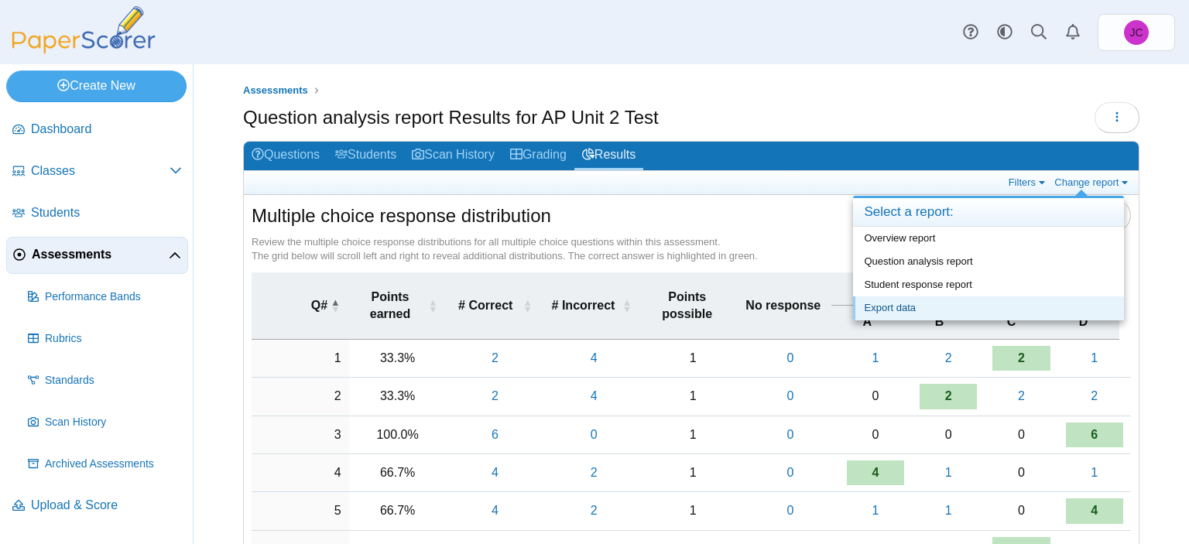
click at [907, 308] on link "Export data" at bounding box center [988, 307] width 271 height 23
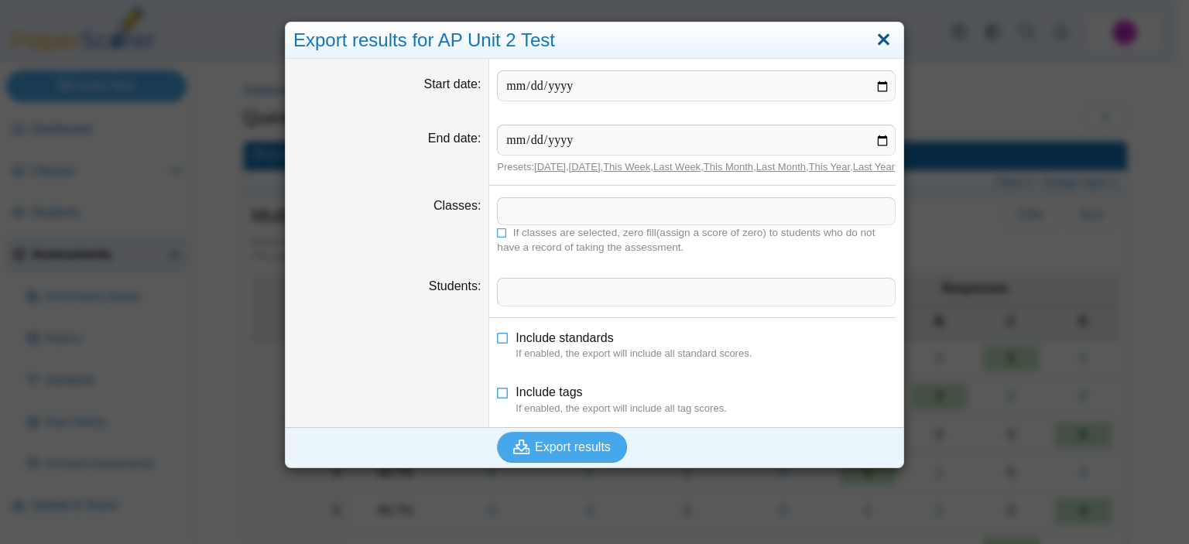
click at [871, 38] on link "Close" at bounding box center [883, 40] width 24 height 26
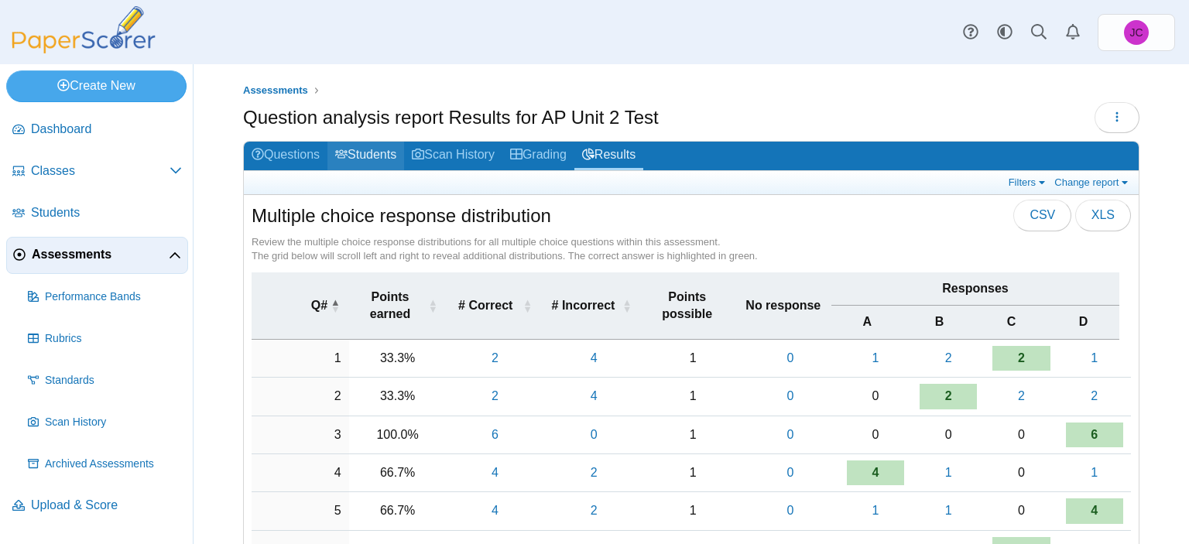
click at [363, 145] on link "Students" at bounding box center [365, 156] width 77 height 29
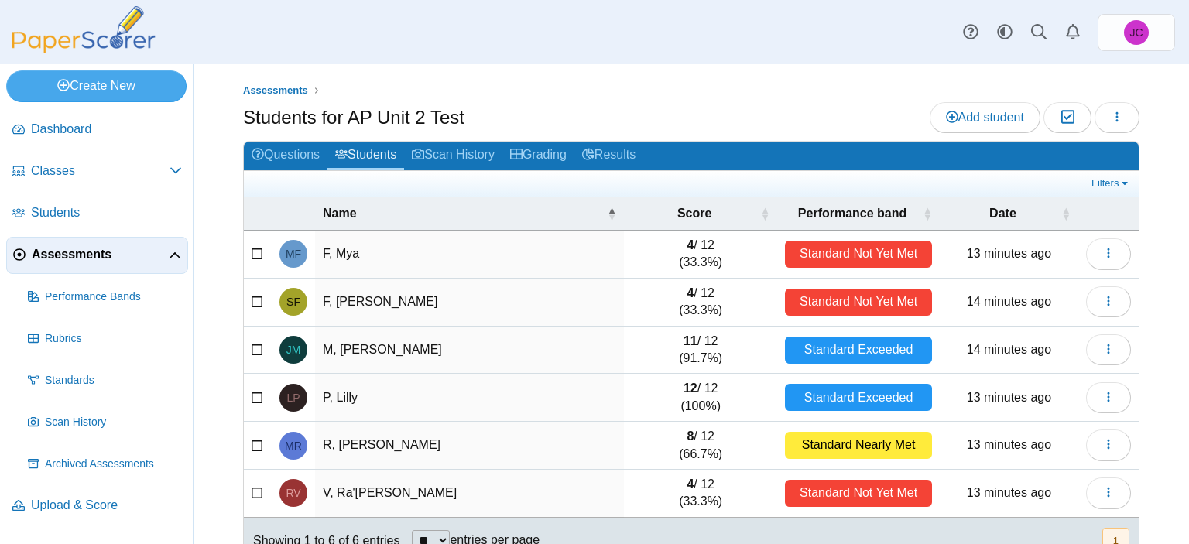
scroll to position [32, 0]
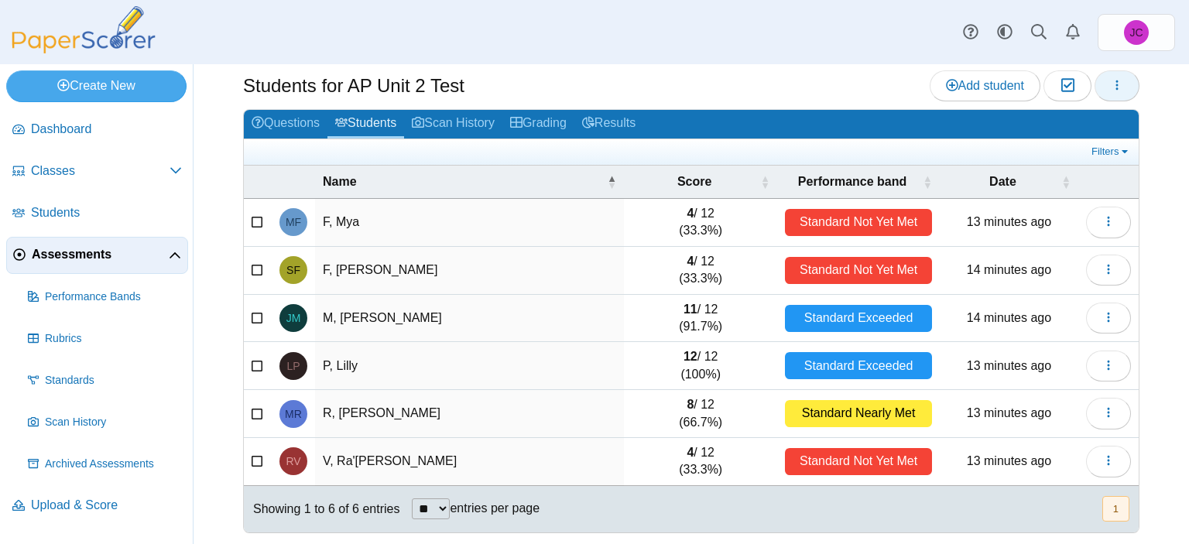
click at [1111, 86] on icon "button" at bounding box center [1117, 85] width 12 height 12
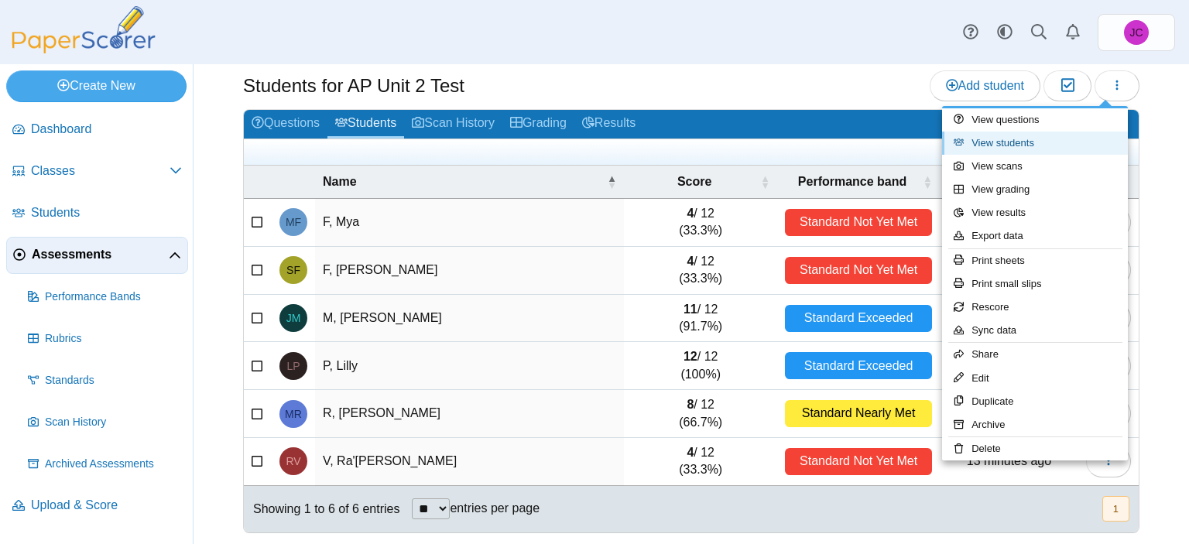
click at [1025, 135] on link "View students" at bounding box center [1035, 143] width 186 height 23
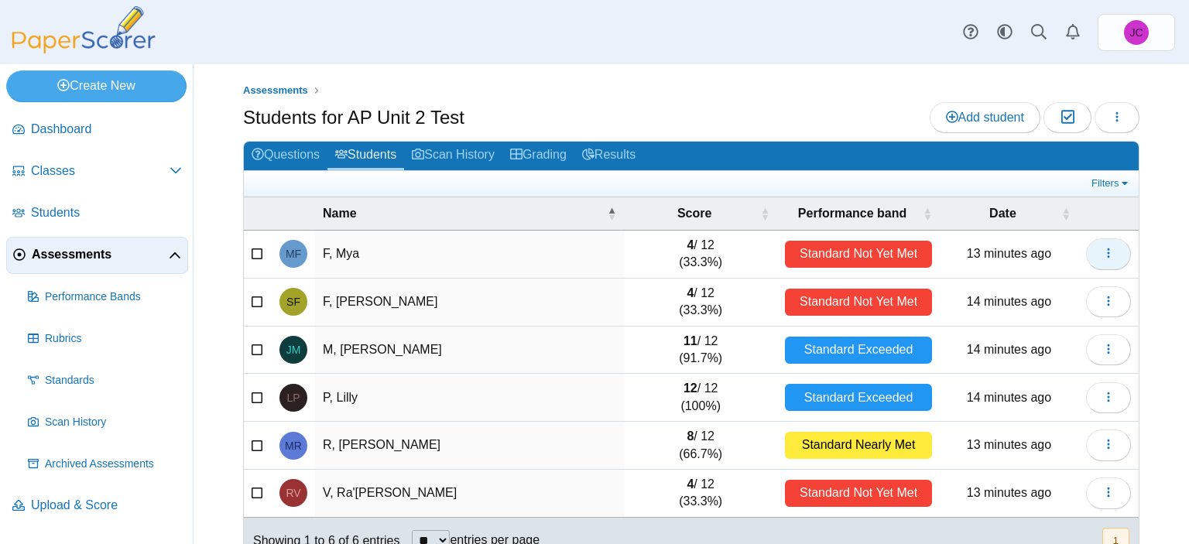
click at [1106, 253] on button "button" at bounding box center [1108, 253] width 45 height 31
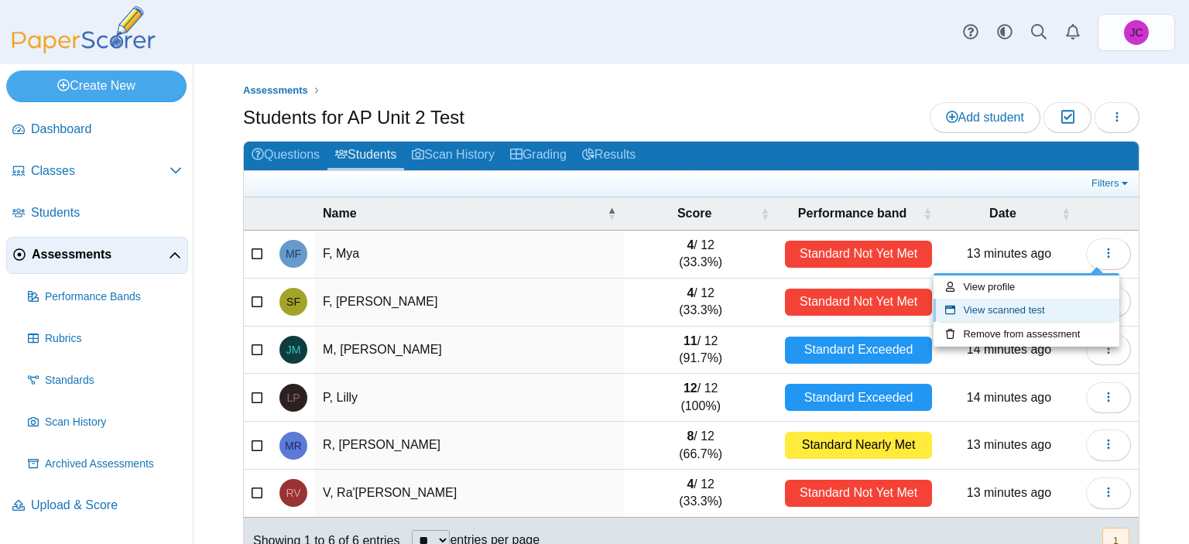
click at [1049, 302] on link "View scanned test" at bounding box center [1026, 310] width 186 height 23
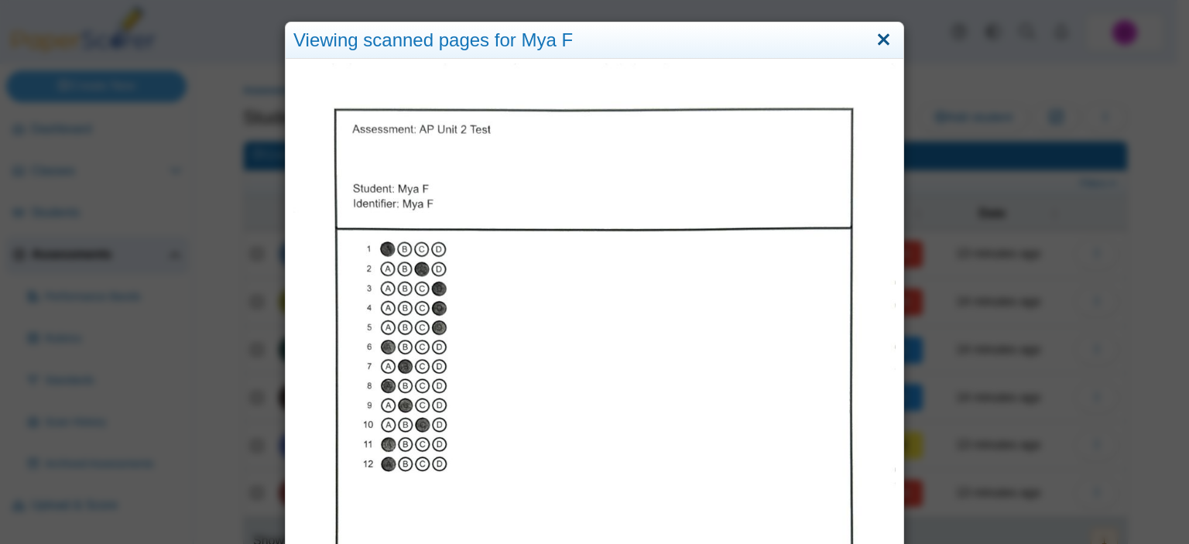
click at [871, 39] on link "Close" at bounding box center [883, 40] width 24 height 26
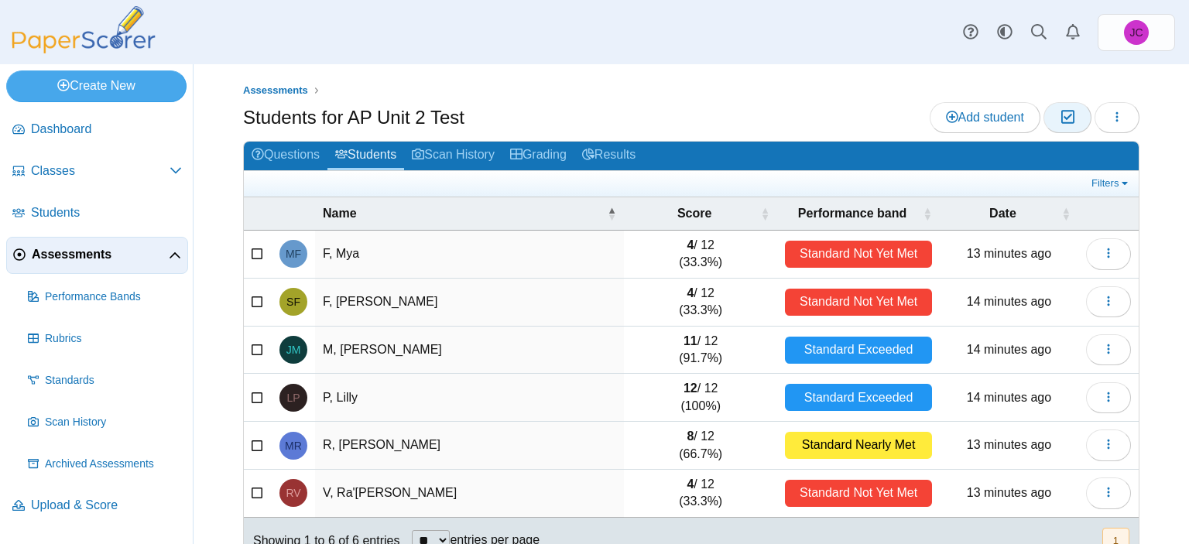
click at [1060, 120] on icon "button" at bounding box center [1067, 117] width 15 height 13
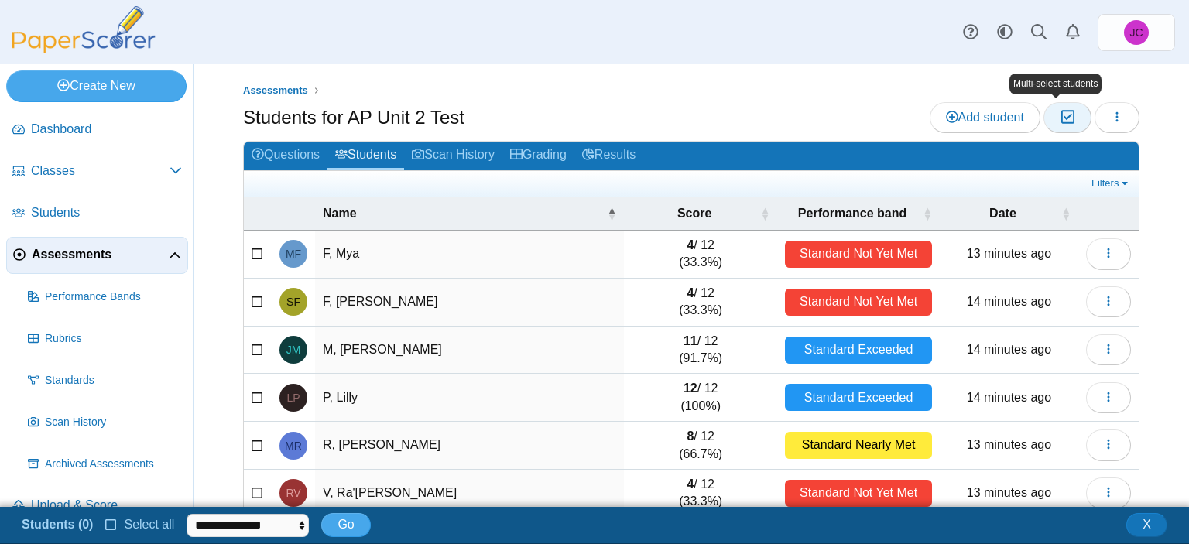
click at [1060, 120] on icon "button" at bounding box center [1067, 117] width 15 height 13
click at [1097, 108] on button "button" at bounding box center [1116, 117] width 45 height 31
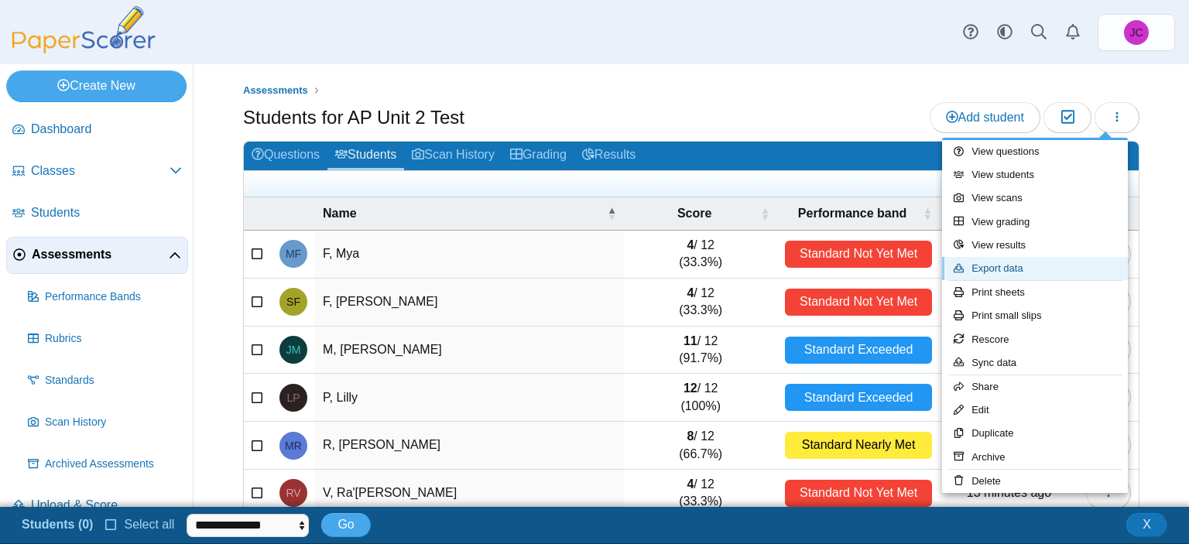
click at [1013, 263] on link "Export data" at bounding box center [1035, 268] width 186 height 23
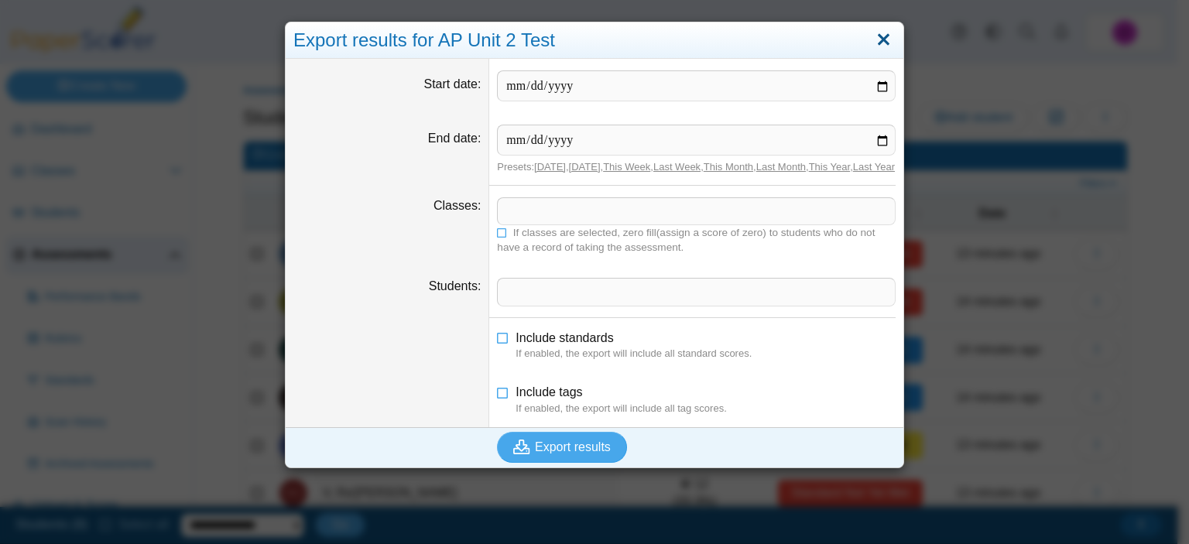
click at [888, 46] on link "Close" at bounding box center [883, 40] width 24 height 26
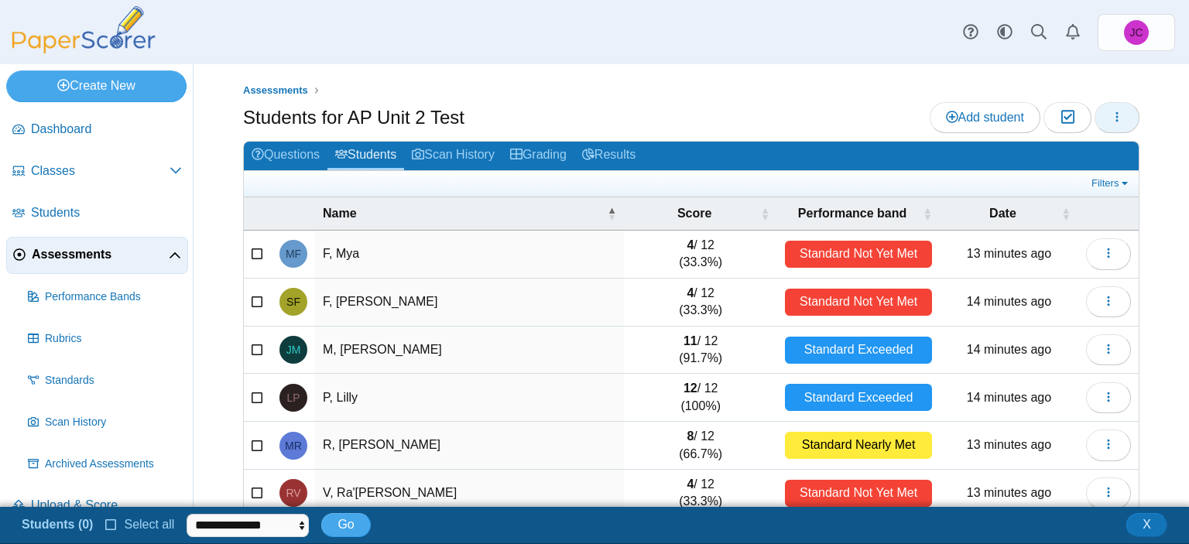
click at [1094, 113] on button "button" at bounding box center [1116, 117] width 45 height 31
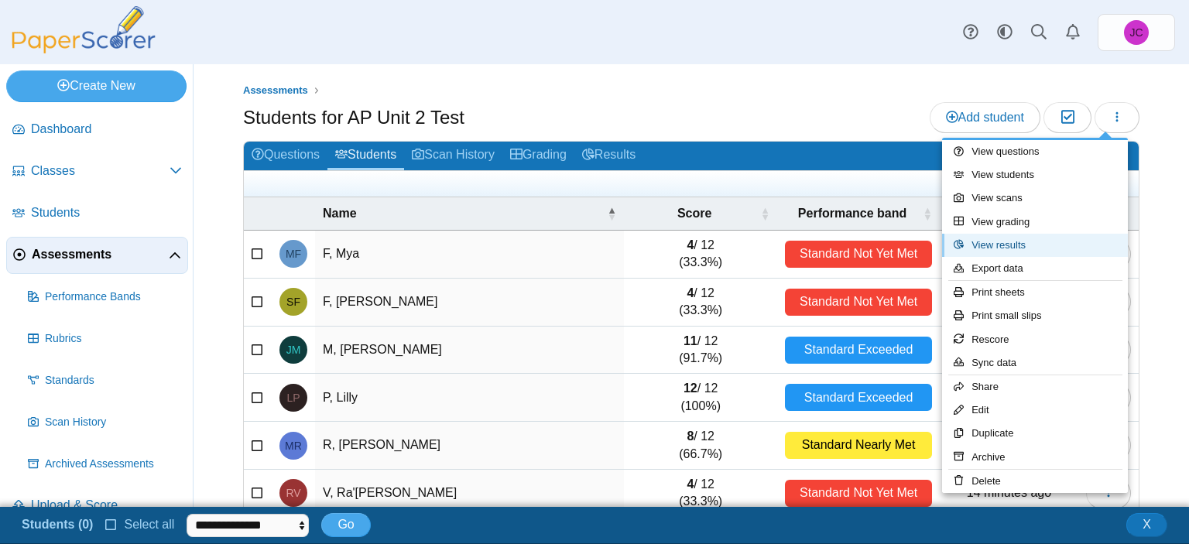
click at [1024, 241] on link "View results" at bounding box center [1035, 245] width 186 height 23
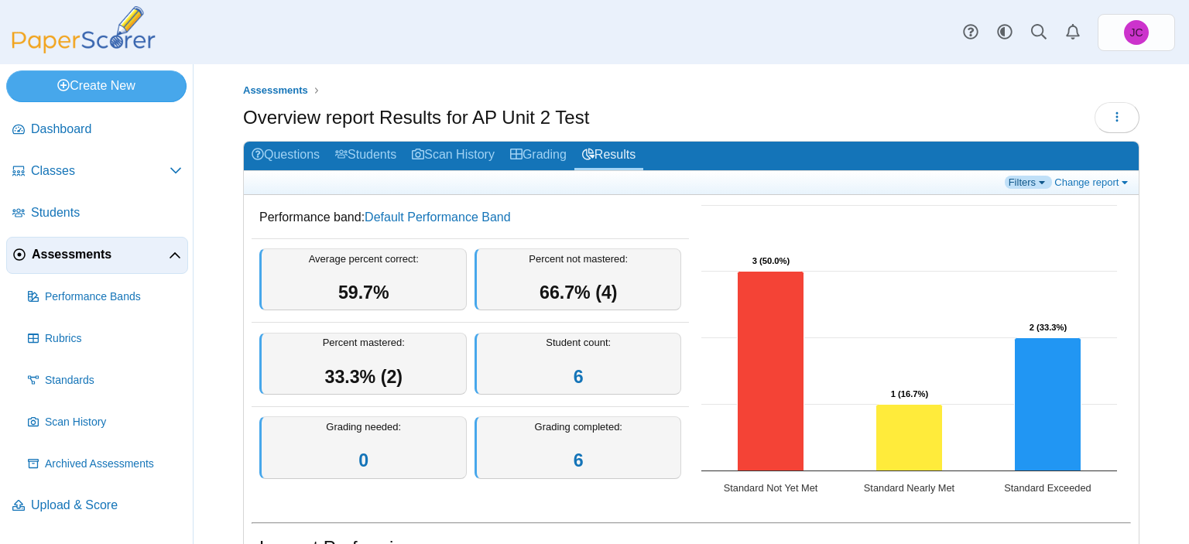
click at [1018, 176] on link "Filters" at bounding box center [1028, 182] width 47 height 13
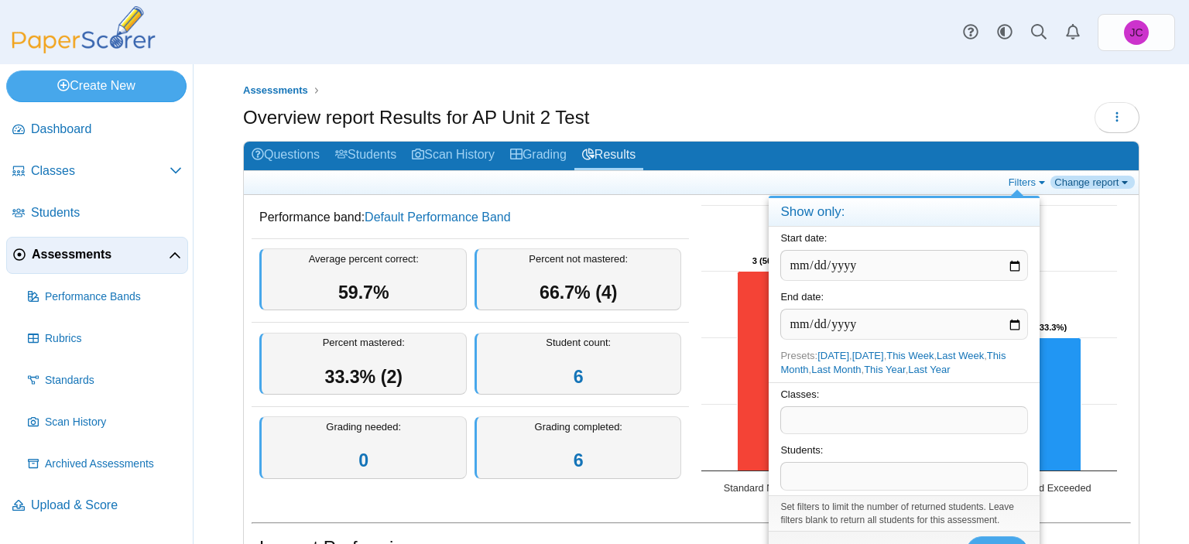
click at [1097, 176] on link "Change report" at bounding box center [1092, 182] width 84 height 13
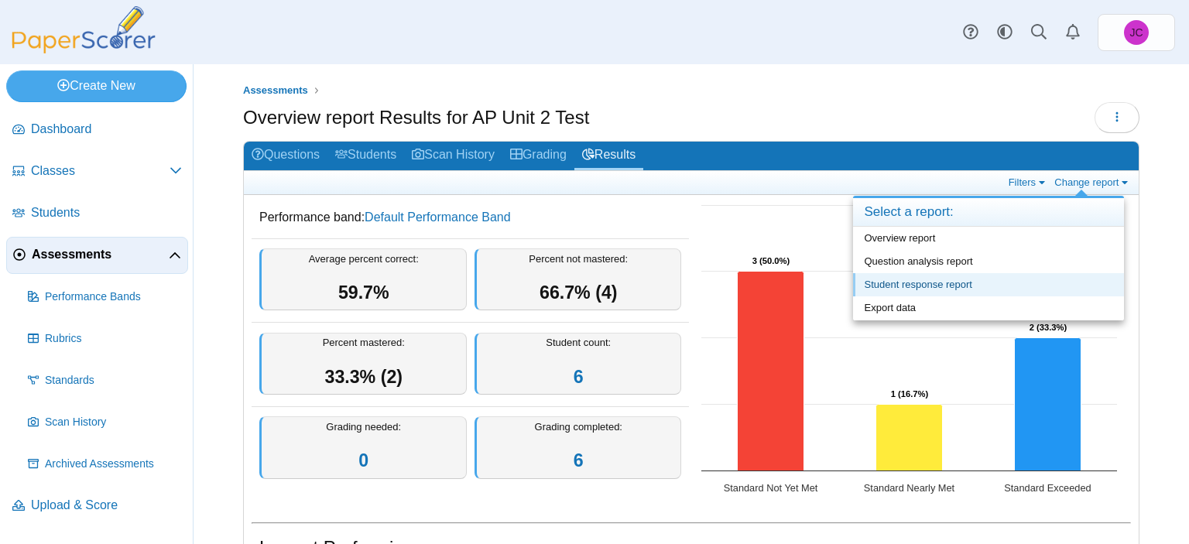
click at [923, 276] on link "Student response report" at bounding box center [988, 284] width 271 height 23
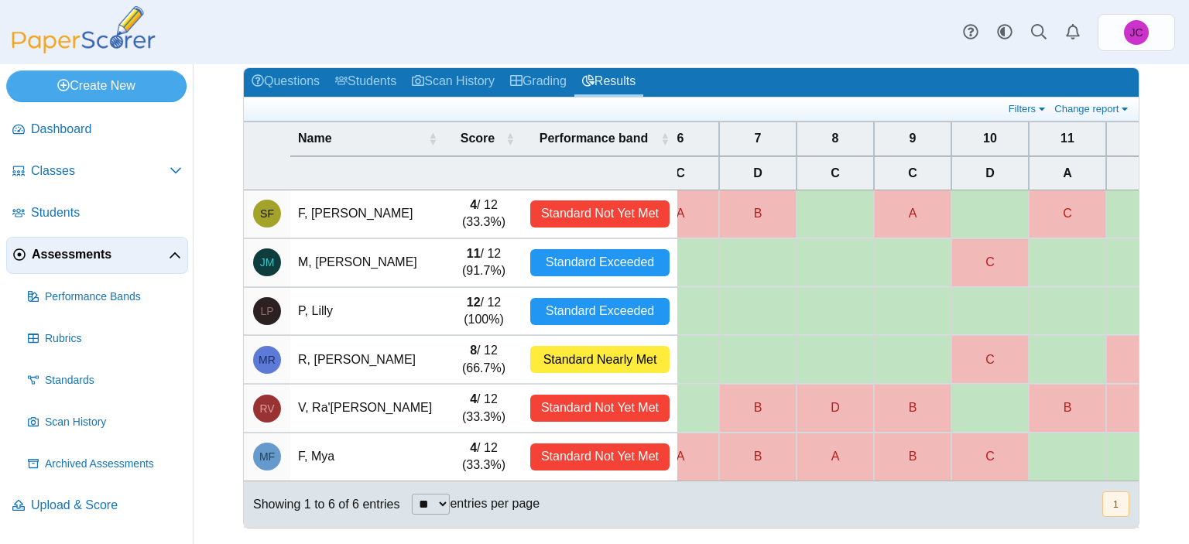
scroll to position [0, 478]
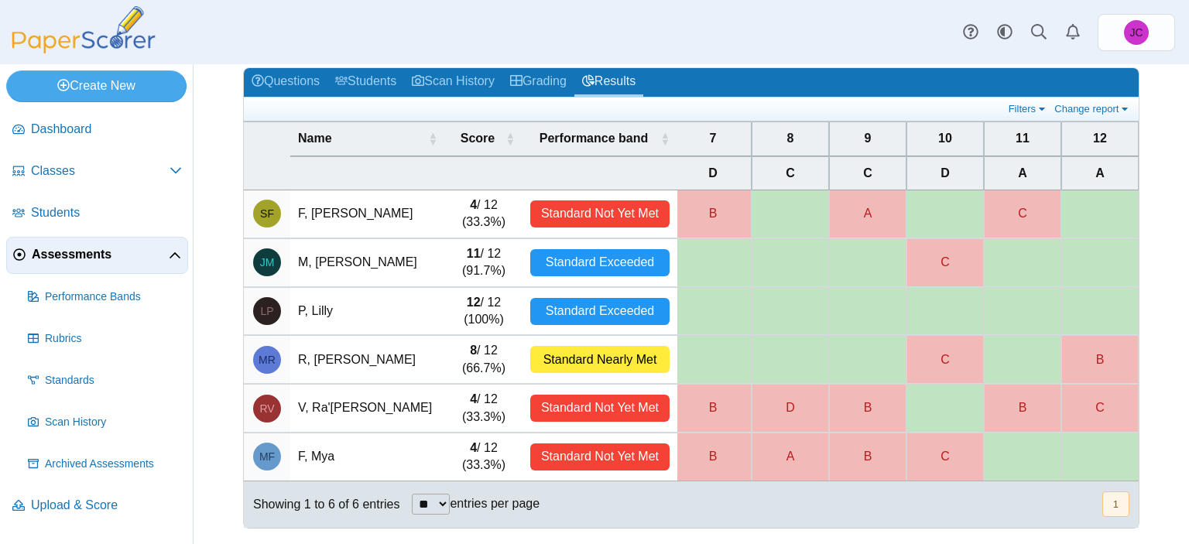
click at [52, 246] on span "Assessments" at bounding box center [100, 254] width 137 height 17
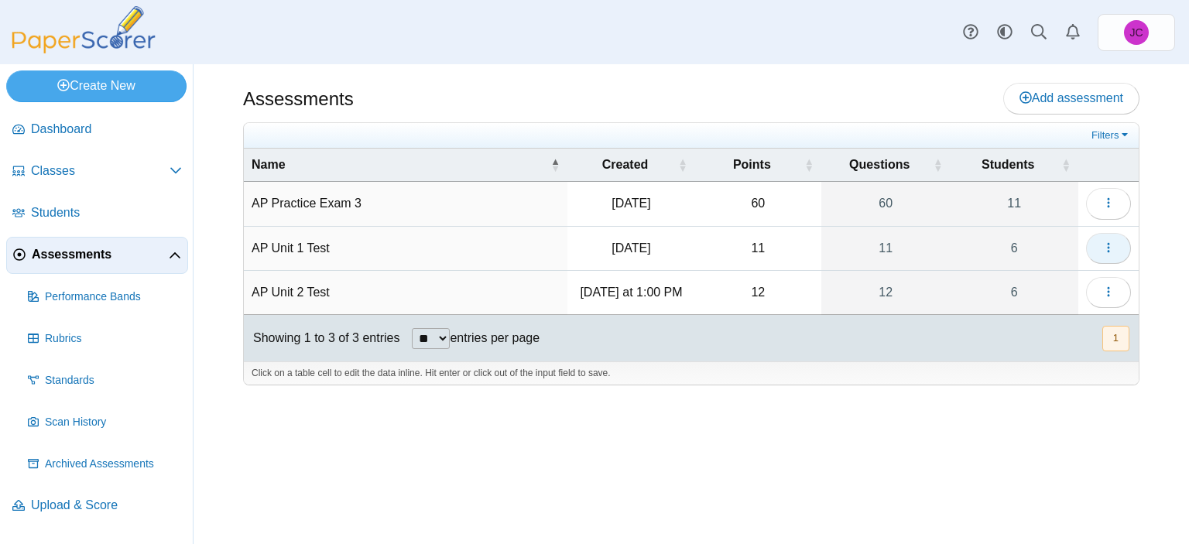
click at [1110, 248] on icon "button" at bounding box center [1108, 247] width 12 height 12
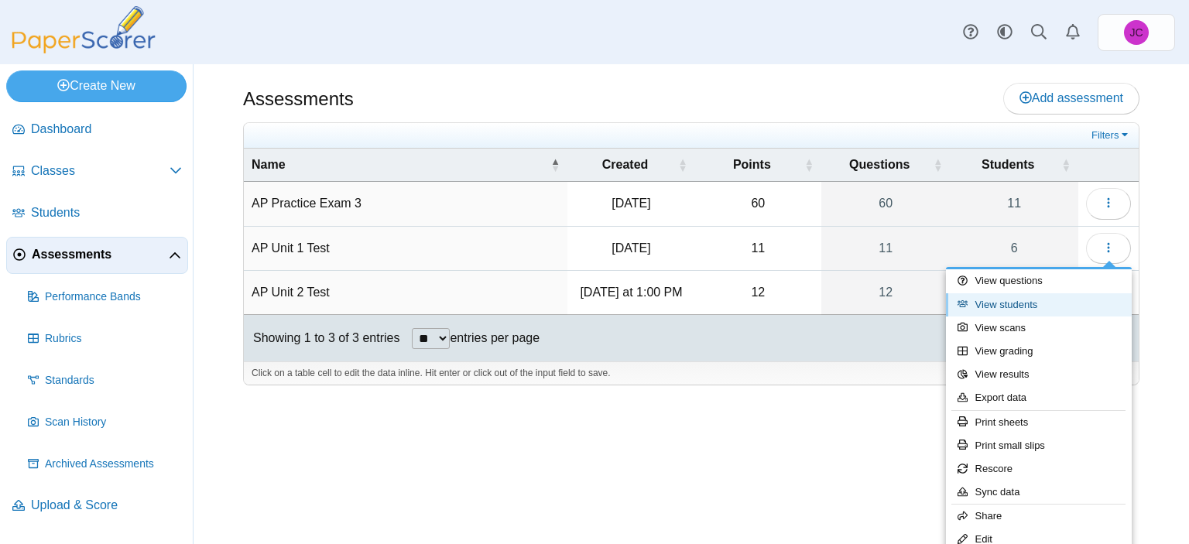
click at [1022, 299] on link "View students" at bounding box center [1039, 304] width 186 height 23
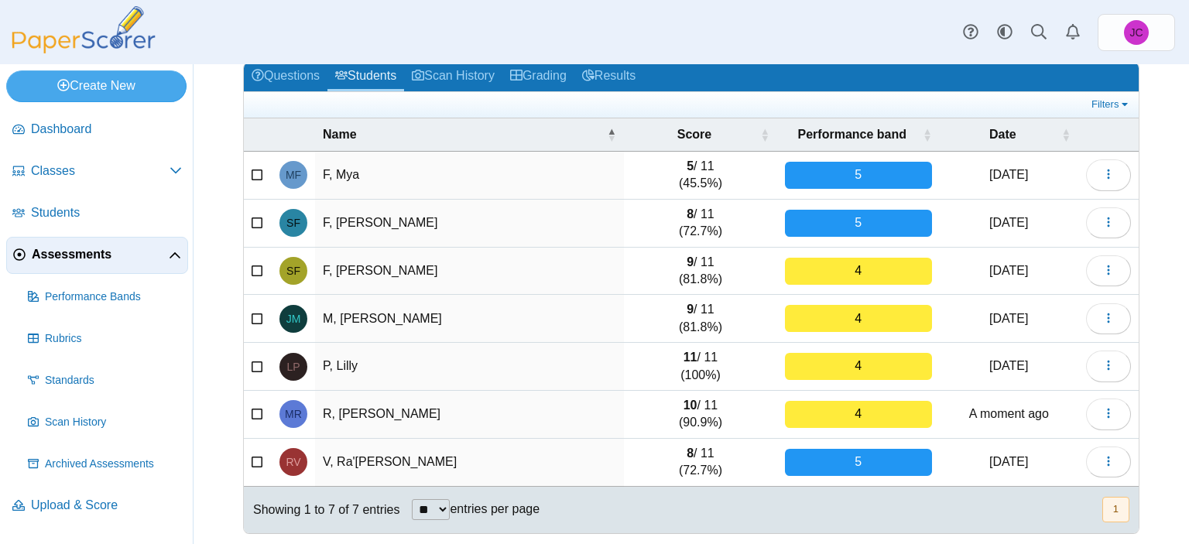
scroll to position [80, 0]
